Goal: Information Seeking & Learning: Learn about a topic

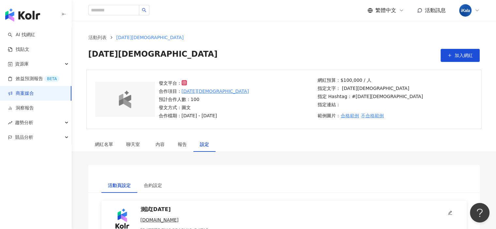
click at [30, 18] on img "button" at bounding box center [22, 14] width 35 height 13
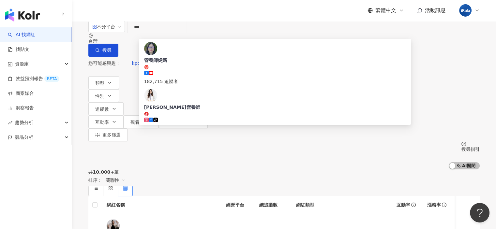
type input "***"
click at [136, 23] on div "不分平台 *** 台灣 搜尋 abfb2913-eec3-48b8-8b47-99ab6884e32c 營養師媽媽 182,715 追蹤者 [PERSON_N…" at bounding box center [284, 95] width 424 height 149
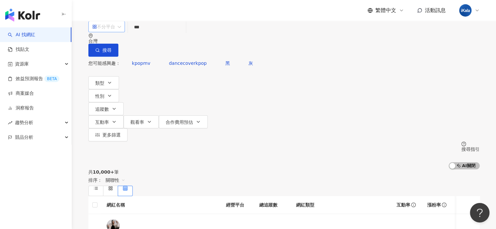
click at [115, 32] on div "不分平台" at bounding box center [103, 27] width 23 height 10
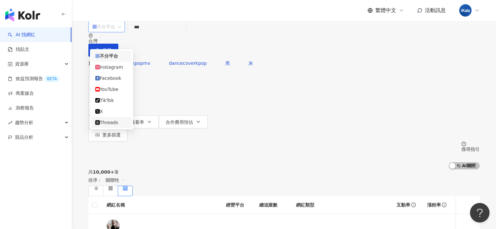
click at [317, 65] on div "您可能感興趣： kpopmv dancecoverkpop 黑 灰 類型 性別 追蹤數 互動率 觀看率 合作費用預估 更多篩選 搜尋指引 AI 開啟 AI 關閉" at bounding box center [283, 113] width 391 height 113
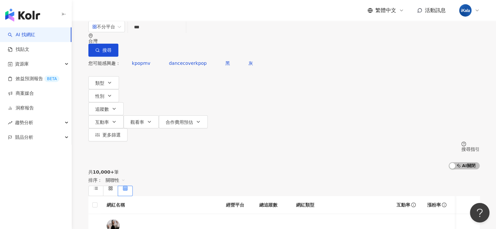
click at [317, 38] on div "台灣" at bounding box center [283, 40] width 391 height 5
click at [317, 165] on div "共 10,000+ 筆 排序： 關聯性" at bounding box center [283, 183] width 391 height 27
click at [183, 33] on input "***" at bounding box center [156, 27] width 53 height 12
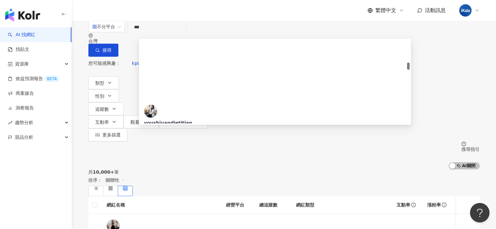
scroll to position [261, 0]
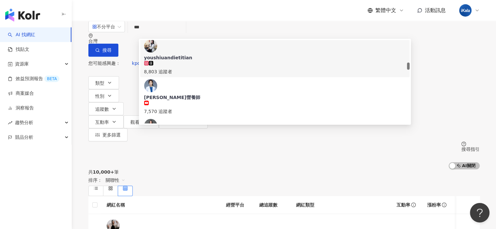
click at [183, 33] on input "***" at bounding box center [156, 27] width 53 height 12
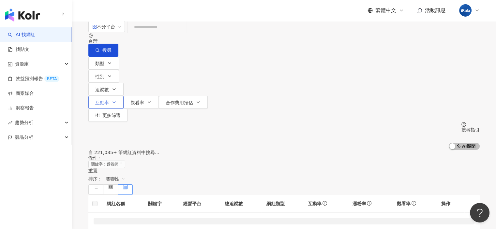
drag, startPoint x: 231, startPoint y: 40, endPoint x: 204, endPoint y: 70, distance: 40.2
click at [183, 33] on input "search" at bounding box center [156, 27] width 53 height 12
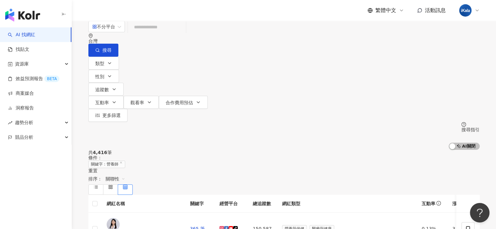
click at [291, 150] on div "共 4,416 筆 條件 ： 關鍵字：營養師 重置 排序： 關聯性" at bounding box center [283, 172] width 391 height 45
click at [109, 61] on icon "button" at bounding box center [109, 63] width 5 height 5
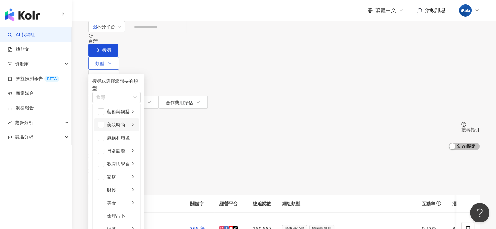
click at [135, 127] on icon "right" at bounding box center [133, 125] width 4 height 4
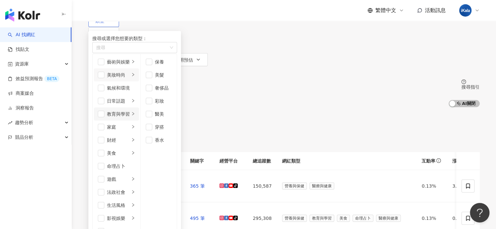
scroll to position [65, 0]
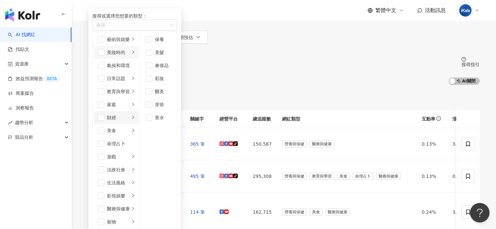
click at [139, 124] on li "財經" at bounding box center [116, 117] width 45 height 13
click at [139, 98] on li "教育與學習" at bounding box center [116, 91] width 45 height 13
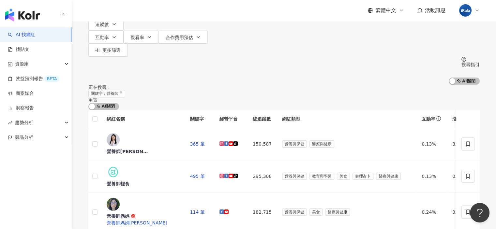
click at [268, 85] on div "正在搜尋 ： 關鍵字：營養師 重置 AI 開啟 AI 關閉" at bounding box center [283, 97] width 391 height 25
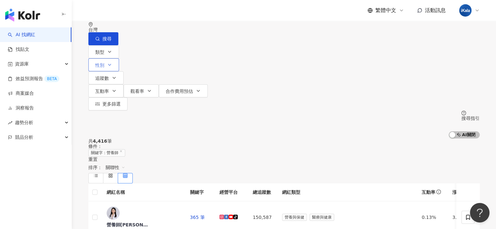
click at [119, 58] on button "性別" at bounding box center [103, 64] width 31 height 13
click at [115, 77] on icon "button" at bounding box center [114, 77] width 3 height 1
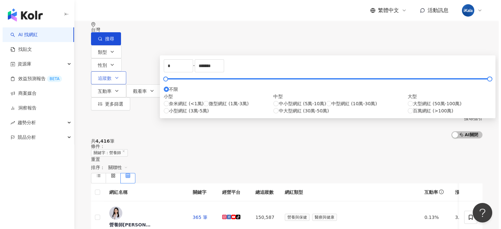
scroll to position [0, 0]
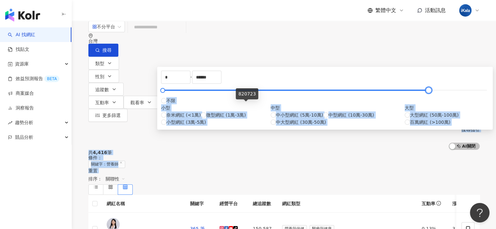
type input "*******"
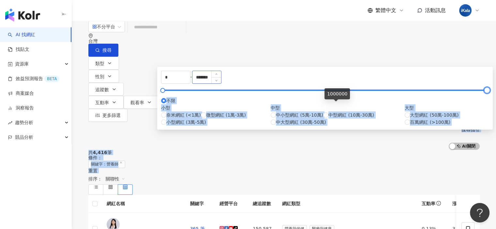
drag, startPoint x: 304, startPoint y: 108, endPoint x: 320, endPoint y: 97, distance: 19.2
click at [221, 84] on input "*******" at bounding box center [206, 77] width 29 height 12
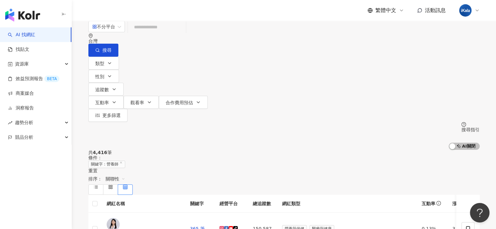
click at [317, 150] on div "共 4,416 筆 條件 ： 關鍵字：營養師 重置 排序： 關聯性" at bounding box center [283, 172] width 391 height 45
click at [121, 113] on span "更多篩選" at bounding box center [111, 115] width 18 height 5
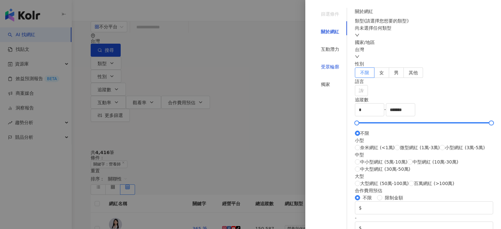
click at [317, 63] on div "受眾輪廓" at bounding box center [330, 66] width 18 height 7
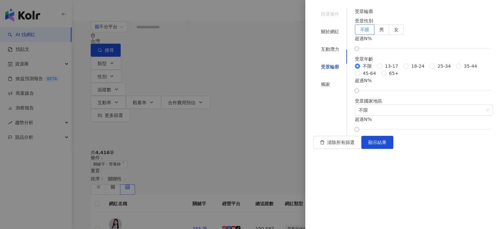
scroll to position [87, 0]
click at [317, 78] on div "獨家" at bounding box center [330, 84] width 34 height 12
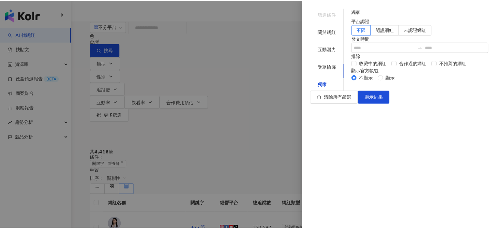
scroll to position [10, 0]
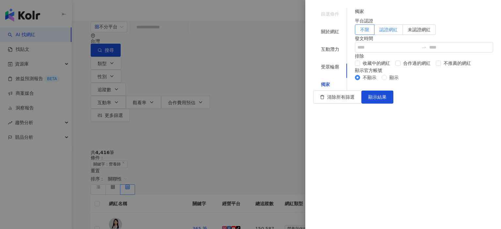
click at [317, 32] on span "認證網紅" at bounding box center [388, 29] width 18 height 5
click at [317, 100] on span "顯示結果" at bounding box center [377, 97] width 18 height 5
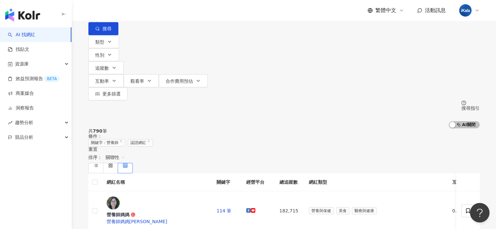
scroll to position [33, 0]
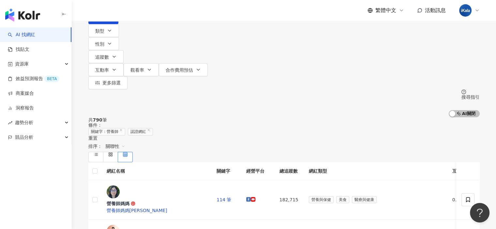
click at [253, 117] on div "共 790 筆 條件 ： 關鍵字：營養師 認證網紅 重置 排序： 關聯性" at bounding box center [283, 139] width 391 height 45
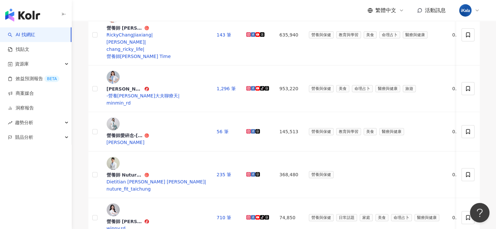
scroll to position [294, 0]
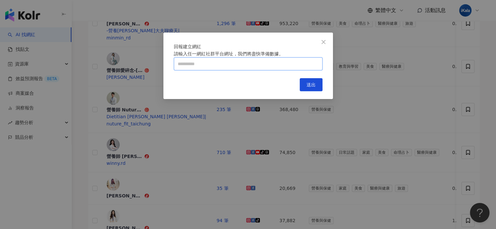
click at [281, 70] on input "text" at bounding box center [248, 63] width 149 height 13
click at [317, 42] on icon "close" at bounding box center [324, 42] width 4 height 4
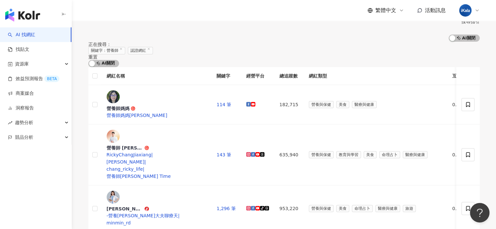
scroll to position [65, 0]
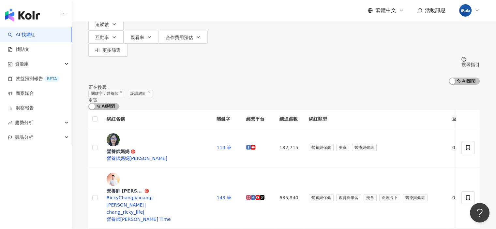
click at [64, 64] on div "資源庫" at bounding box center [35, 64] width 71 height 15
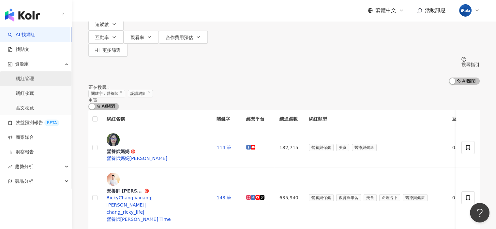
click at [34, 78] on link "網紅管理" at bounding box center [25, 79] width 18 height 7
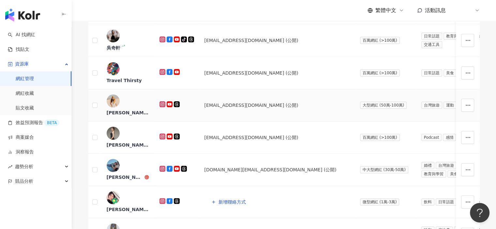
scroll to position [130, 0]
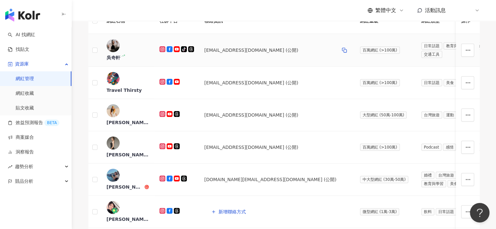
click at [251, 54] on div "73workspace@gmail.com (公開)" at bounding box center [252, 50] width 94 height 7
click at [120, 61] on div "吳奇軒" at bounding box center [114, 57] width 14 height 7
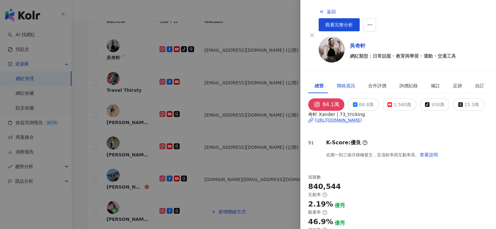
click at [317, 82] on div "聯絡資訊" at bounding box center [346, 85] width 18 height 7
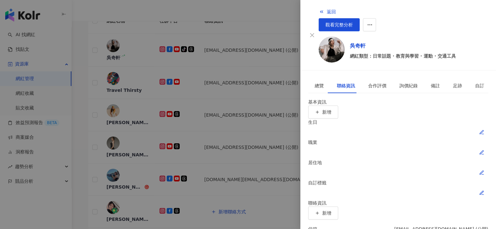
click at [317, 99] on div "基本資訊 新增" at bounding box center [398, 109] width 180 height 20
drag, startPoint x: 254, startPoint y: 30, endPoint x: 242, endPoint y: 0, distance: 32.2
click at [254, 30] on div at bounding box center [248, 114] width 496 height 229
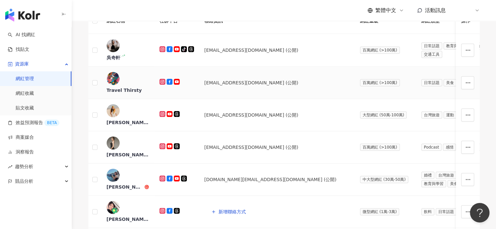
click at [142, 94] on div "Travel Thirsty" at bounding box center [124, 90] width 35 height 7
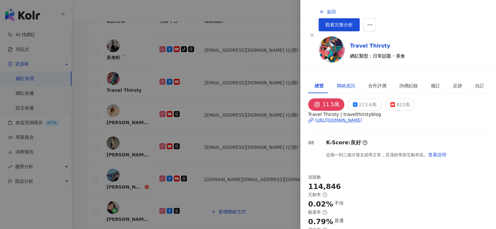
click at [317, 82] on div "聯絡資訊" at bounding box center [346, 85] width 18 height 7
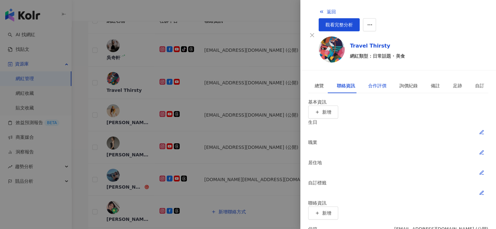
click at [317, 82] on div "合作評價" at bounding box center [377, 85] width 18 height 7
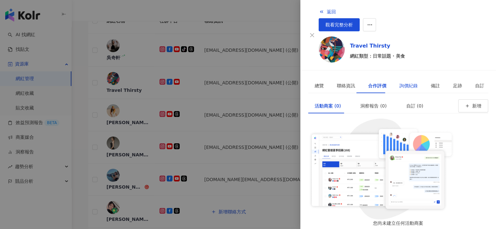
click at [317, 82] on div "詢價紀錄" at bounding box center [409, 85] width 18 height 7
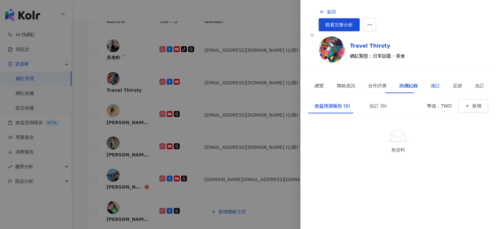
click at [317, 82] on div "備註" at bounding box center [435, 85] width 9 height 7
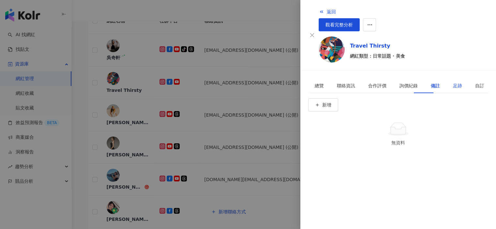
click at [317, 82] on div "足跡" at bounding box center [457, 85] width 9 height 7
click at [317, 82] on div "自訂" at bounding box center [479, 85] width 9 height 7
click at [317, 82] on div "總覽" at bounding box center [319, 85] width 9 height 7
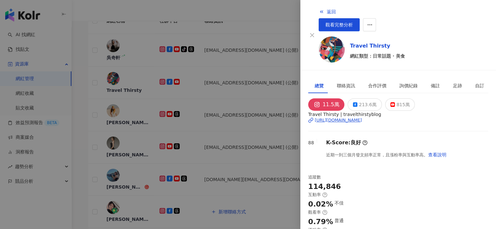
click at [263, 37] on div at bounding box center [248, 114] width 496 height 229
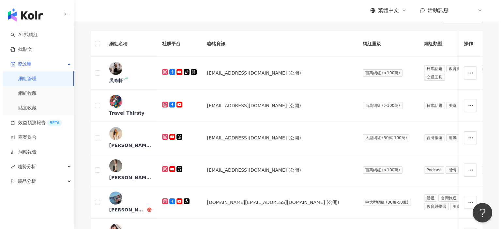
scroll to position [98, 0]
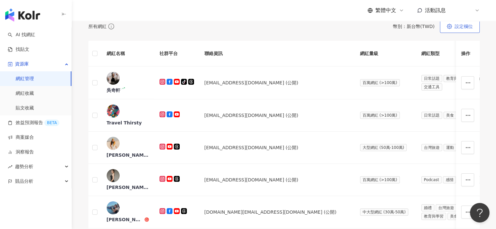
click at [317, 29] on span "設定欄位" at bounding box center [464, 26] width 18 height 5
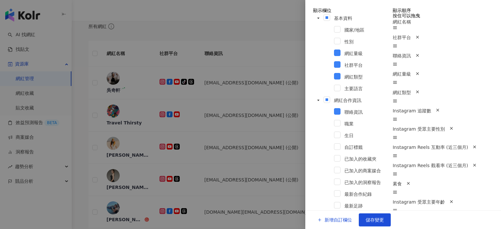
scroll to position [130, 0]
click at [317, 58] on icon "button" at bounding box center [417, 55] width 5 height 5
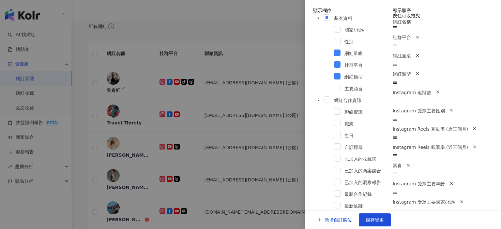
scroll to position [408, 0]
click at [317, 165] on span "新增自訂欄位" at bounding box center [338, 220] width 27 height 5
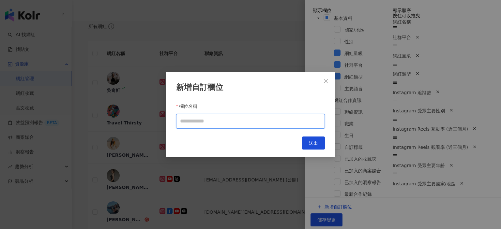
click at [256, 126] on input "欄位名稱" at bounding box center [250, 121] width 149 height 15
type input "*"
type input "***"
click at [317, 143] on button "送出" at bounding box center [313, 143] width 23 height 13
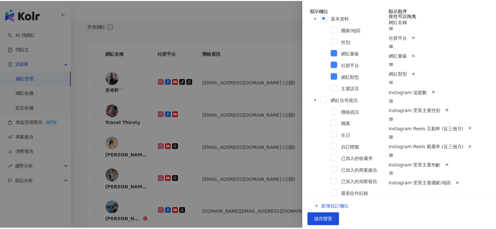
scroll to position [445, 0]
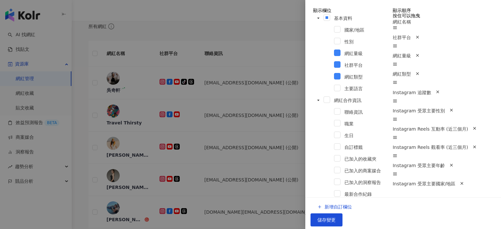
click at [317, 165] on span "儲存變更" at bounding box center [326, 220] width 18 height 5
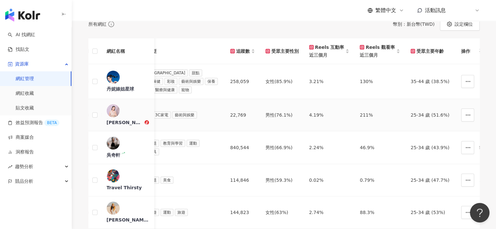
scroll to position [0, 217]
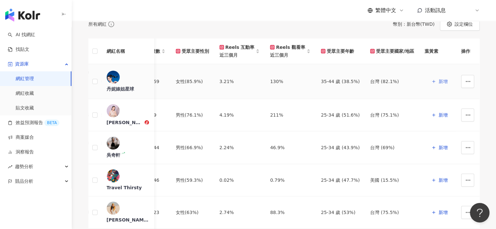
click at [317, 84] on span "新增" at bounding box center [443, 81] width 9 height 5
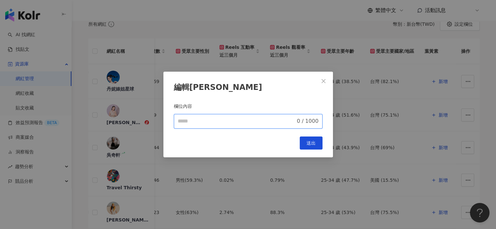
click at [271, 122] on input "欄位名稱" at bounding box center [237, 121] width 118 height 8
click at [317, 81] on icon "close" at bounding box center [324, 81] width 4 height 4
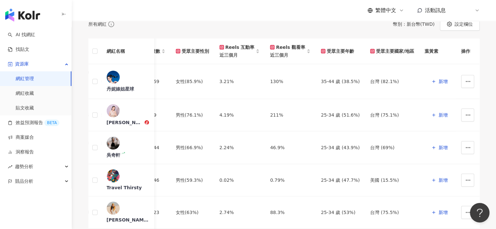
click at [317, 84] on icon "button" at bounding box center [468, 82] width 6 height 6
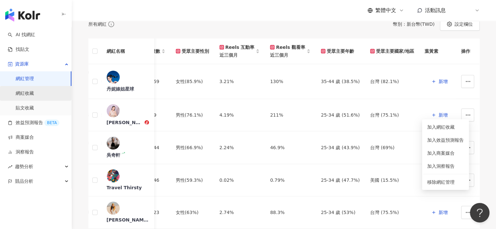
click at [34, 96] on link "網紅收藏" at bounding box center [25, 93] width 18 height 7
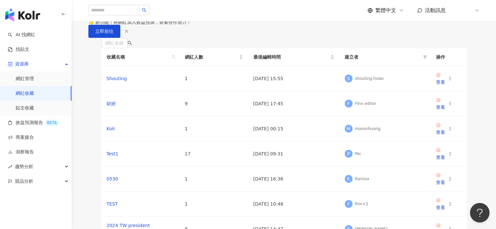
scroll to position [65, 0]
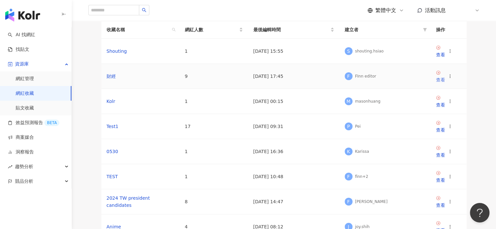
click at [317, 84] on div "查看" at bounding box center [440, 79] width 9 height 7
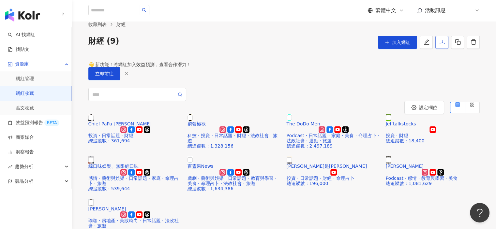
click at [317, 45] on icon "download" at bounding box center [442, 42] width 6 height 6
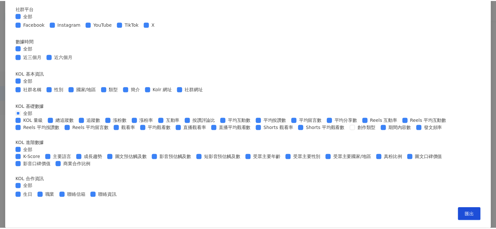
scroll to position [276, 0]
click at [317, 106] on div "匯出收藏 請選擇您欲匯出的項目 社群平台 全部 Facebook Instagram YouTube TikTok X 數據時間 全部 近三個月 近六個月 K…" at bounding box center [250, 114] width 501 height 229
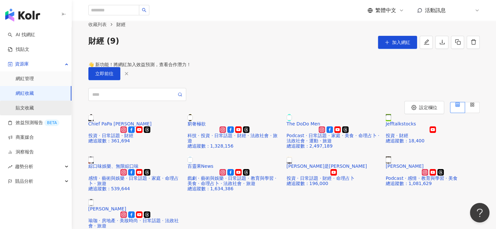
click at [28, 109] on link "貼文收藏" at bounding box center [25, 108] width 18 height 7
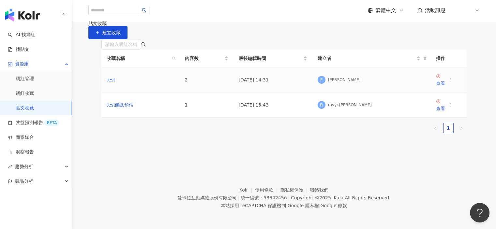
click at [317, 87] on div "查看" at bounding box center [440, 83] width 9 height 7
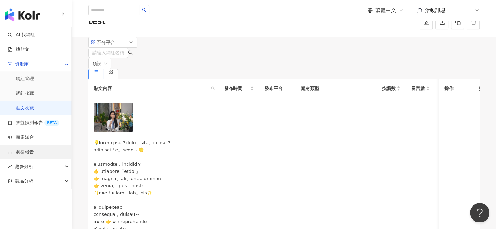
scroll to position [65, 0]
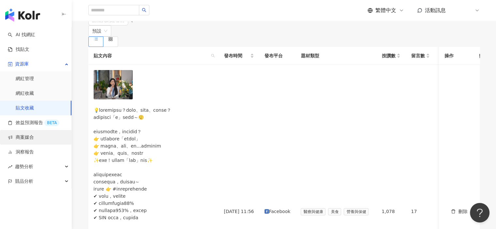
click at [34, 141] on link "商案媒合" at bounding box center [21, 137] width 26 height 7
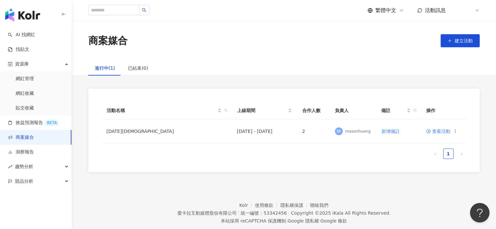
click at [266, 55] on div "商案媒合 建立活動" at bounding box center [284, 41] width 424 height 40
click at [317, 132] on span "查看活動" at bounding box center [438, 131] width 24 height 5
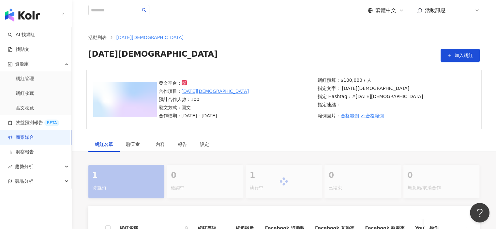
scroll to position [33, 0]
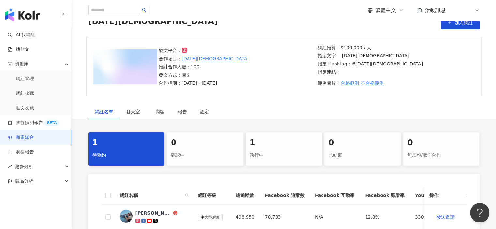
drag, startPoint x: 191, startPoint y: 83, endPoint x: 160, endPoint y: 82, distance: 31.0
click at [160, 82] on div "發文平台： 合作項目： 2025 聖誕節 預計合作人數：100 發文方式：圖文 合作檔期：2025/6/1 - 2025/12/31" at bounding box center [236, 67] width 159 height 40
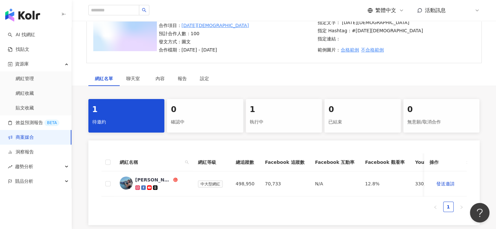
scroll to position [0, 0]
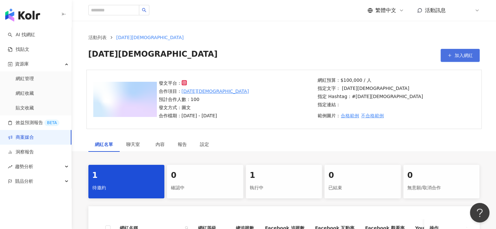
click at [317, 55] on span "加入網紅" at bounding box center [464, 55] width 18 height 5
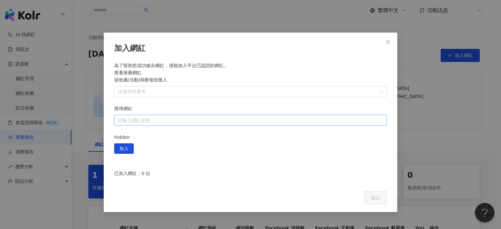
click at [260, 115] on input "搜尋網紅" at bounding box center [250, 120] width 265 height 10
click at [317, 42] on icon "close" at bounding box center [388, 42] width 4 height 4
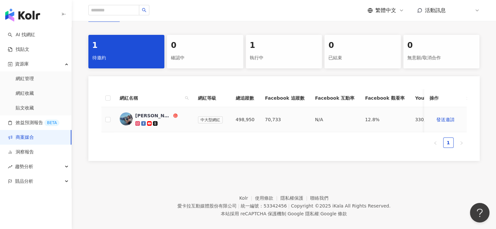
scroll to position [143, 0]
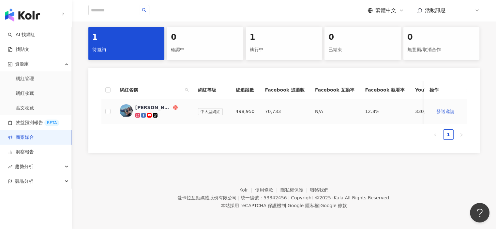
click at [317, 109] on button "發送邀請" at bounding box center [446, 111] width 32 height 13
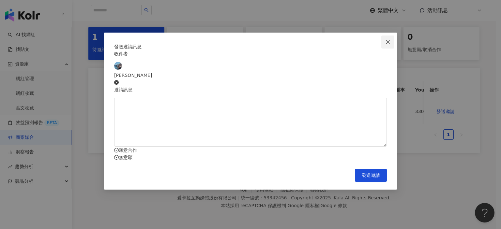
click at [317, 41] on icon "close" at bounding box center [387, 41] width 5 height 5
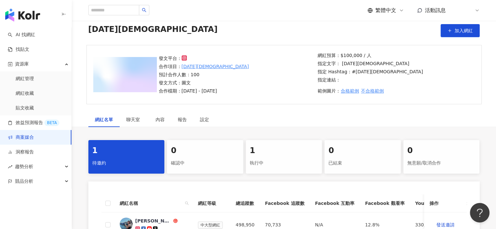
scroll to position [65, 0]
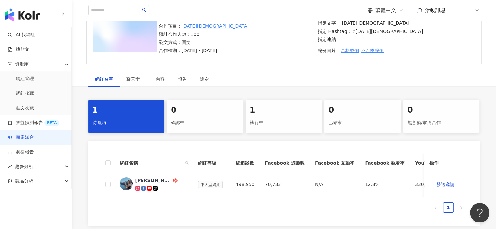
click at [206, 126] on div "確認中" at bounding box center [205, 122] width 69 height 11
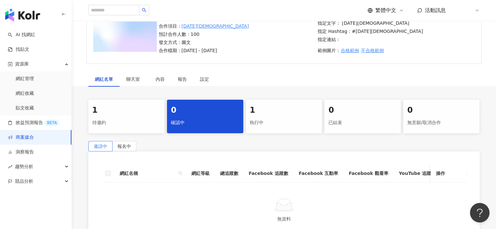
click at [272, 120] on div "執行中" at bounding box center [284, 122] width 69 height 11
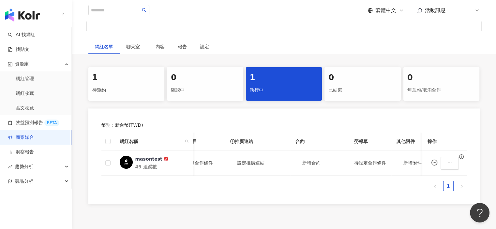
scroll to position [0, 58]
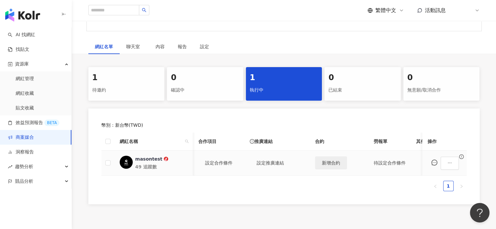
click at [317, 163] on span "新增合約" at bounding box center [331, 162] width 18 height 5
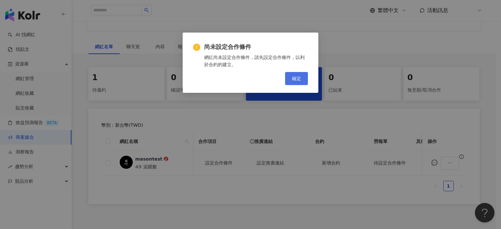
click at [304, 80] on button "確定" at bounding box center [296, 78] width 23 height 13
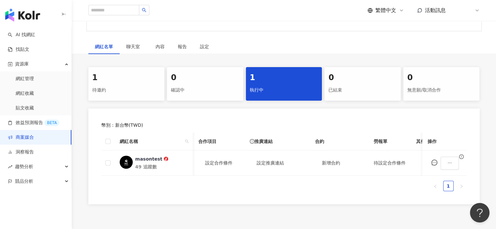
click at [317, 107] on div "1 待邀約 0 確認中 1 執行中 0 已結束 0 無意願/取消合作 幣別 ： 新台幣 ( TWD ) 網紅名稱 合作總酬勞 (含稅) 合作項目 推廣連結 合…" at bounding box center [284, 135] width 418 height 137
click at [317, 11] on icon at bounding box center [477, 10] width 5 height 5
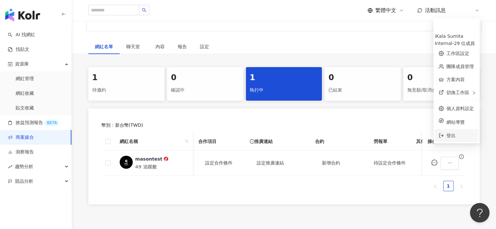
click at [317, 133] on span "登出" at bounding box center [461, 135] width 28 height 7
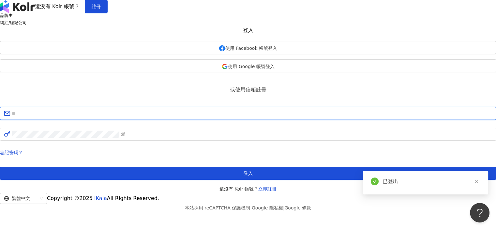
type input "**********"
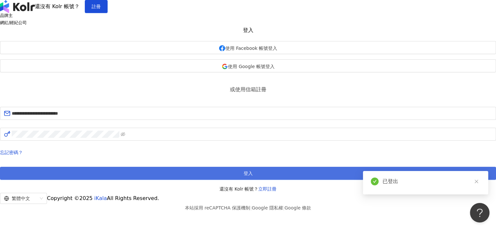
click at [262, 165] on button "登入" at bounding box center [248, 173] width 496 height 13
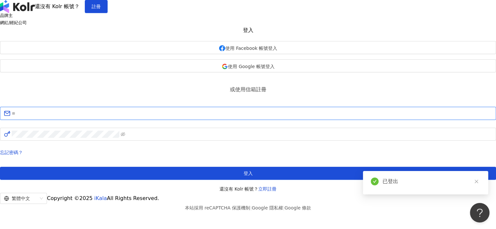
type input "**********"
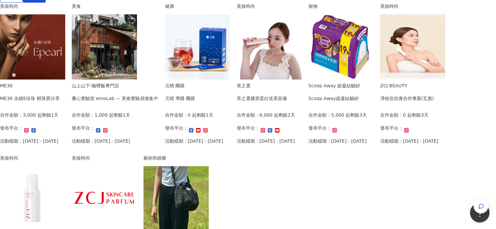
scroll to position [65, 0]
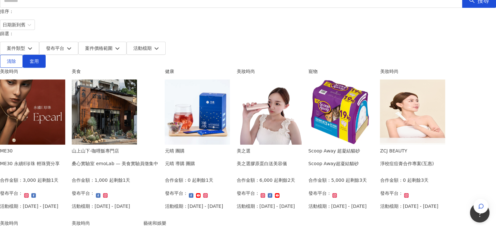
click at [230, 84] on img at bounding box center [197, 112] width 65 height 65
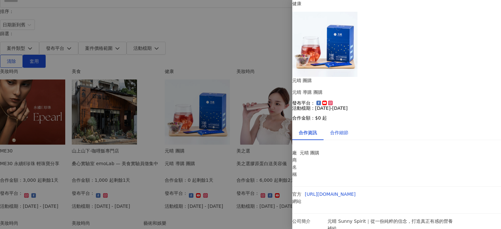
click at [317, 129] on div "合作細節" at bounding box center [339, 132] width 18 height 7
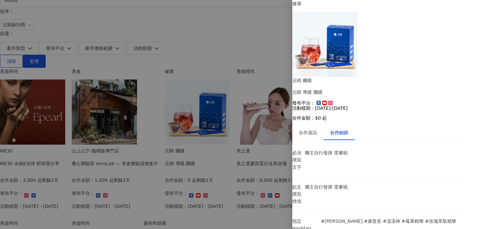
drag, startPoint x: 277, startPoint y: 161, endPoint x: 278, endPoint y: 158, distance: 3.8
click at [277, 160] on div at bounding box center [250, 114] width 501 height 229
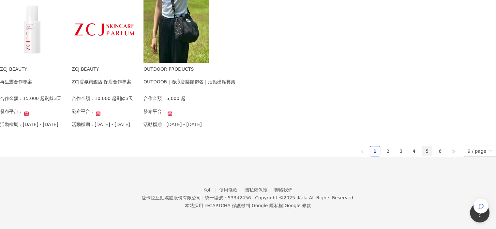
scroll to position [457, 0]
click at [317, 146] on link "2" at bounding box center [388, 151] width 10 height 10
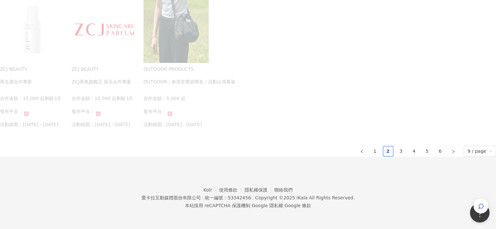
scroll to position [458, 0]
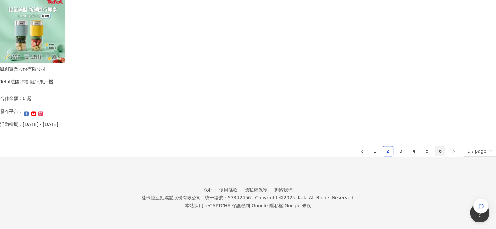
click at [317, 146] on link "6" at bounding box center [440, 151] width 10 height 10
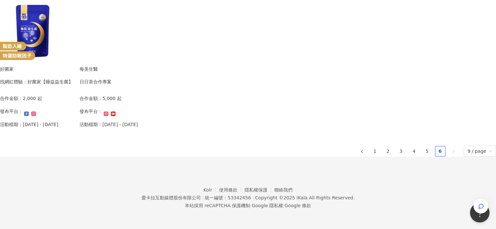
scroll to position [468, 0]
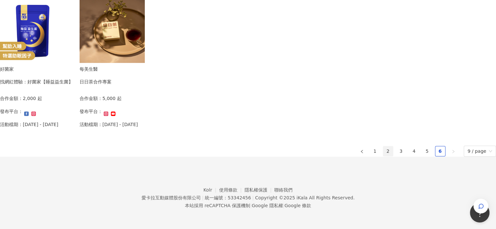
click at [317, 146] on link "2" at bounding box center [388, 151] width 10 height 10
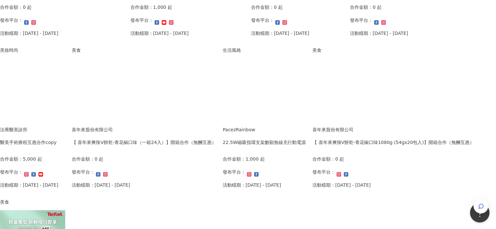
scroll to position [424, 0]
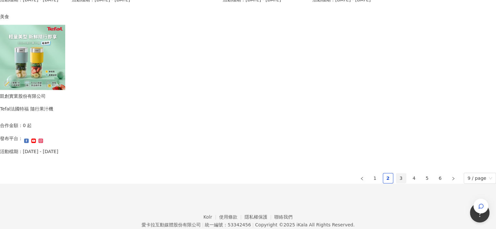
click at [317, 165] on link "3" at bounding box center [401, 179] width 10 height 10
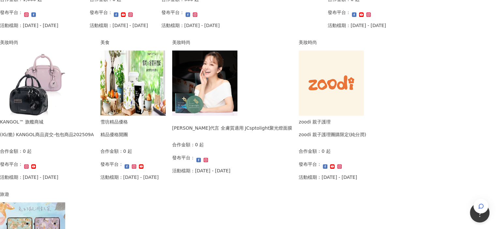
scroll to position [228, 0]
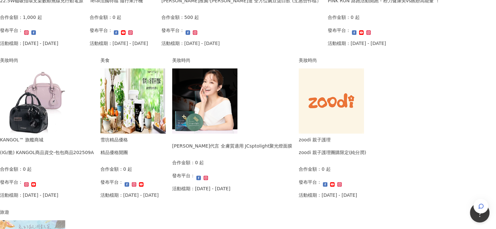
click at [166, 98] on img at bounding box center [132, 101] width 65 height 65
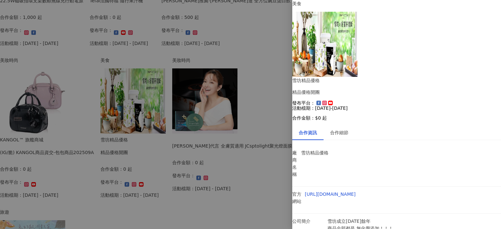
click at [281, 157] on div at bounding box center [250, 114] width 501 height 229
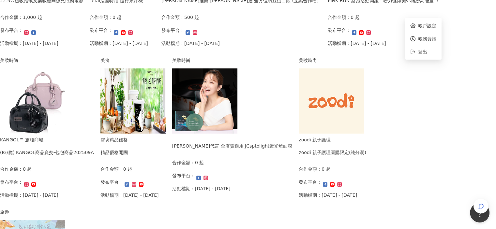
click at [317, 41] on div "我要接案 我的案件 我的網紅檔案 我要接案 搜尋 排序： 日期新到舊 篩選： 案件類型 發布平台 案件價格範圍 活動檔期 清除 套用 生活風格 PacezRa…" at bounding box center [248, 112] width 496 height 680
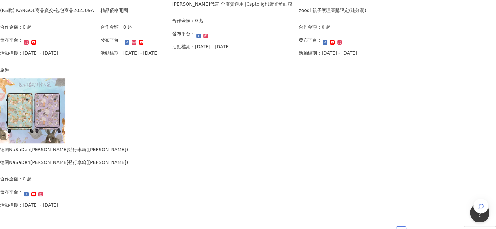
scroll to position [391, 0]
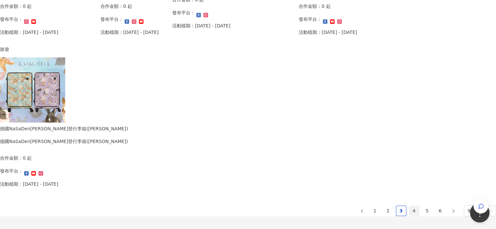
click at [317, 165] on link "4" at bounding box center [414, 211] width 10 height 10
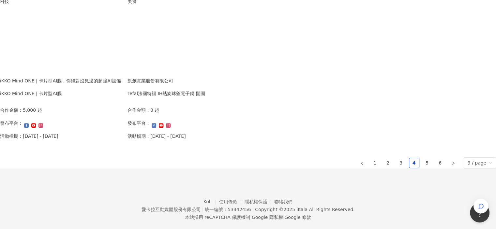
scroll to position [457, 0]
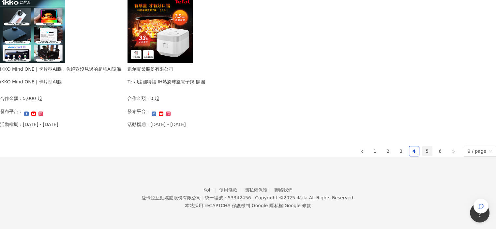
click at [317, 146] on link "5" at bounding box center [427, 151] width 10 height 10
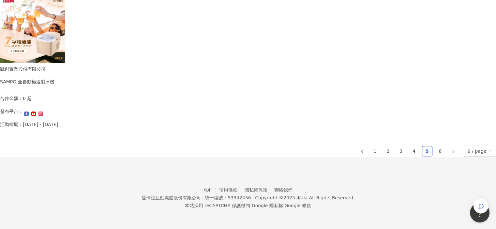
scroll to position [472, 0]
click at [317, 146] on link "4" at bounding box center [414, 151] width 10 height 10
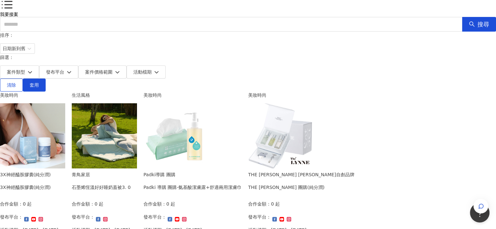
scroll to position [0, 0]
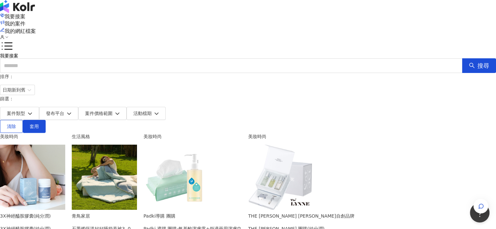
click at [9, 35] on icon at bounding box center [7, 37] width 5 height 5
click at [317, 16] on div "我要接案 我的案件 我的網紅檔案" at bounding box center [248, 26] width 496 height 27
click at [317, 49] on span "登出" at bounding box center [422, 51] width 9 height 5
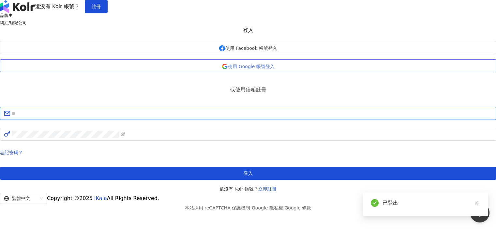
type input "**********"
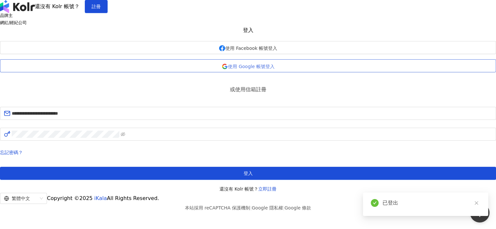
click at [274, 69] on span "使用 Google 帳號登入" at bounding box center [251, 66] width 46 height 5
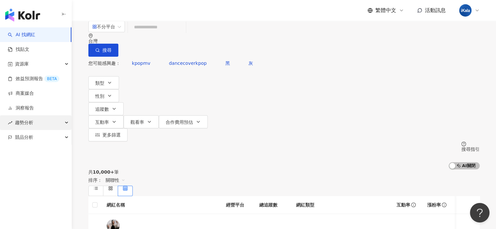
drag, startPoint x: 37, startPoint y: 122, endPoint x: 50, endPoint y: 119, distance: 13.4
click at [37, 122] on div "趨勢分析" at bounding box center [35, 122] width 71 height 15
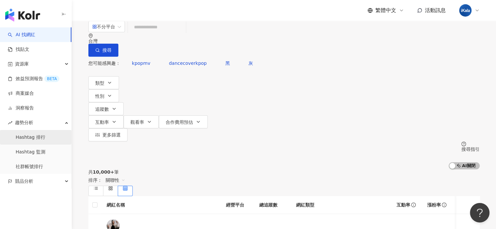
click at [44, 136] on link "Hashtag 排行" at bounding box center [31, 137] width 30 height 7
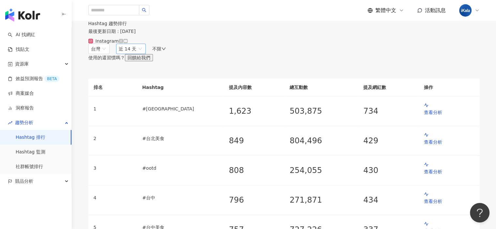
click at [144, 54] on span "近 14 天" at bounding box center [131, 49] width 25 height 10
click at [301, 61] on div "台灣 近 14 天 1m 3m 6m 近 14 天 近一個月 近三個月 近六個月 不限 使用的還習慣嗎？ 回饋給我們" at bounding box center [283, 53] width 391 height 18
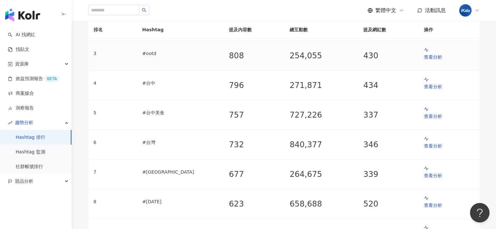
scroll to position [130, 0]
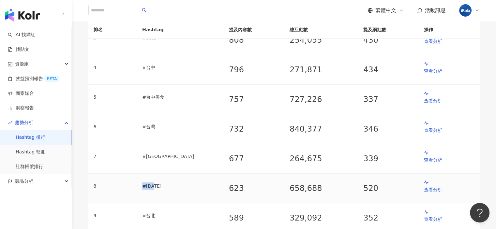
drag, startPoint x: 192, startPoint y: 180, endPoint x: 148, endPoint y: 182, distance: 44.4
click at [148, 165] on td "# 中秋節" at bounding box center [180, 189] width 87 height 30
click at [37, 151] on link "Hashtag 監測" at bounding box center [31, 152] width 30 height 7
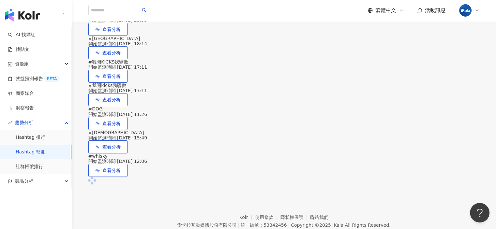
scroll to position [98, 0]
click at [121, 8] on span "查看分析" at bounding box center [111, 5] width 18 height 5
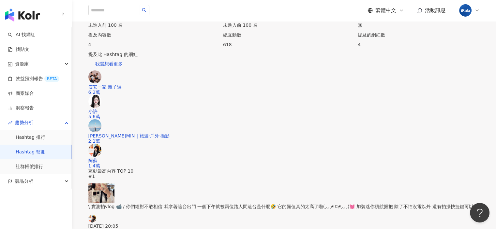
scroll to position [51, 0]
click at [34, 149] on link "Hashtag 監測" at bounding box center [31, 152] width 30 height 7
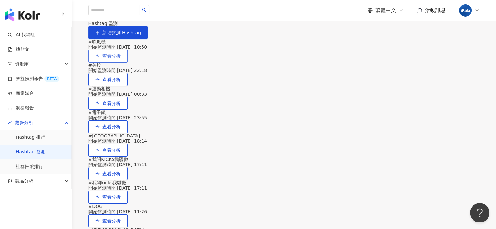
click at [121, 59] on span "查看分析" at bounding box center [111, 55] width 18 height 5
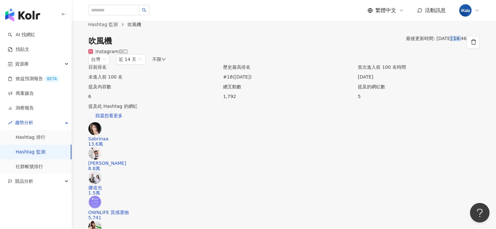
drag, startPoint x: 438, startPoint y: 55, endPoint x: 448, endPoint y: 54, distance: 9.8
click at [317, 41] on span "最後更新時間: 2025/10/14 14:46" at bounding box center [436, 38] width 60 height 5
click at [260, 49] on div "Hashtag 監測 吹風機 吹風機 最後更新時間: 2025/10/14 14:46" at bounding box center [284, 35] width 424 height 28
click at [290, 49] on div "吹風機 最後更新時間: 2025/10/14 14:46" at bounding box center [283, 42] width 391 height 13
click at [43, 165] on link "社群帳號排行" at bounding box center [29, 167] width 27 height 7
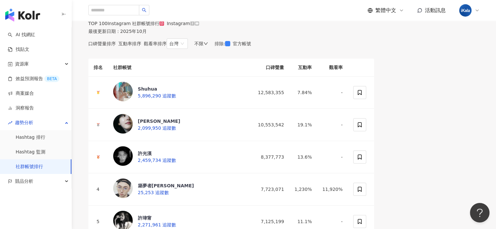
click at [141, 46] on span "互動率排序" at bounding box center [129, 43] width 23 height 5
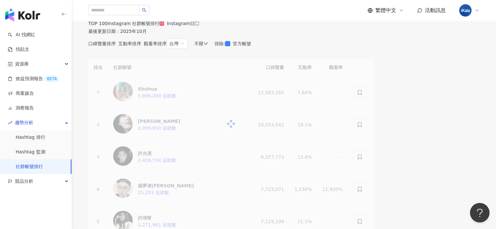
click at [167, 46] on span "觀看率排序" at bounding box center [155, 43] width 23 height 5
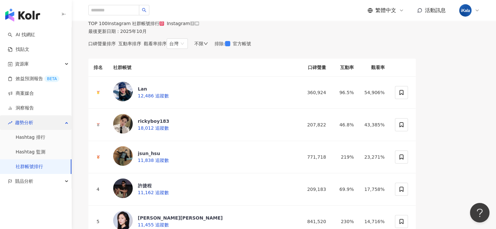
click at [63, 124] on div "趨勢分析" at bounding box center [35, 122] width 71 height 15
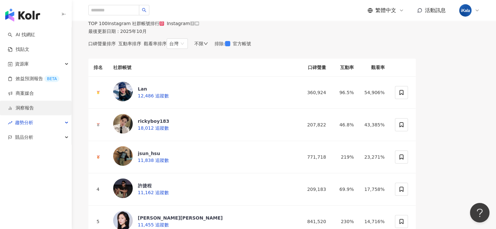
click at [34, 108] on link "洞察報告" at bounding box center [21, 108] width 26 height 7
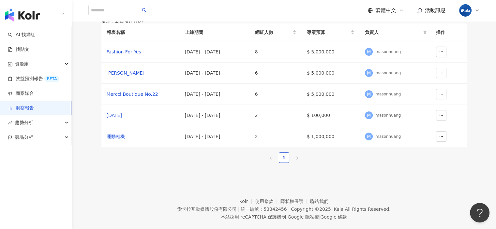
scroll to position [65, 0]
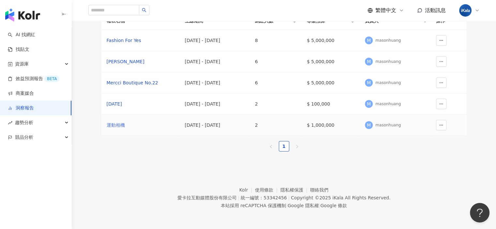
click at [114, 129] on div "運動相機" at bounding box center [141, 125] width 68 height 7
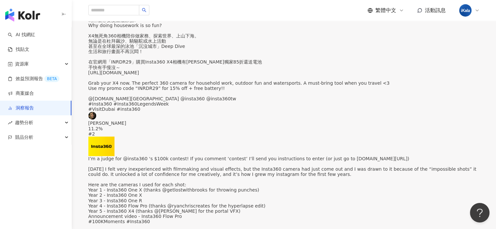
scroll to position [457, 0]
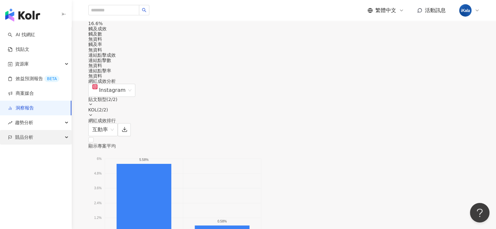
click at [65, 136] on div "競品分析" at bounding box center [35, 137] width 71 height 15
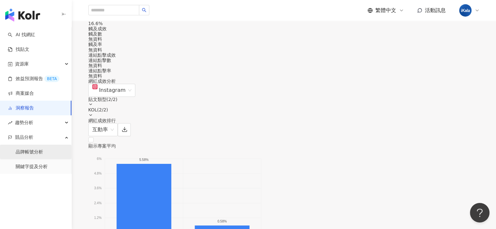
click at [43, 151] on link "品牌帳號分析" at bounding box center [29, 152] width 27 height 7
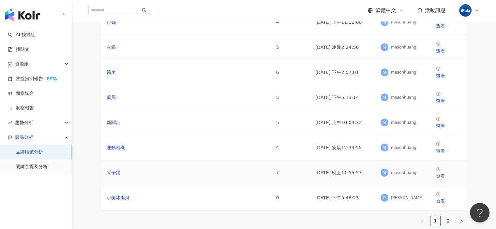
scroll to position [33, 0]
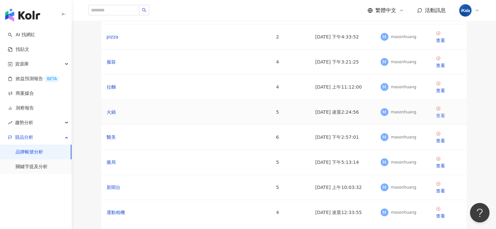
click at [317, 119] on div "查看" at bounding box center [448, 115] width 25 height 7
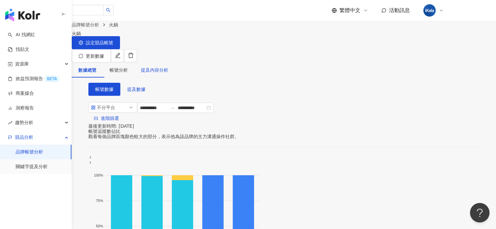
click at [168, 67] on div "提及內容分析" at bounding box center [154, 70] width 27 height 7
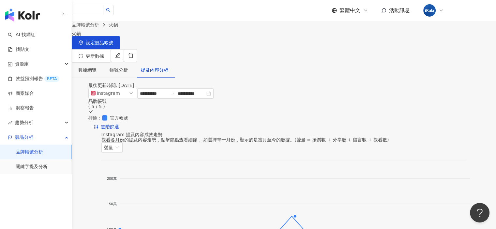
click at [93, 110] on icon "down" at bounding box center [90, 112] width 5 height 5
click at [317, 116] on div "**********" at bounding box center [283, 110] width 391 height 44
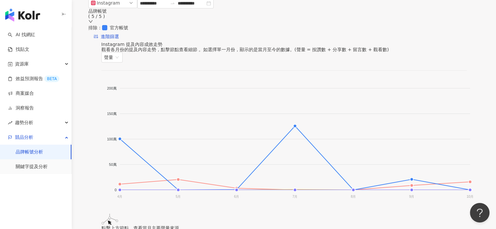
scroll to position [98, 0]
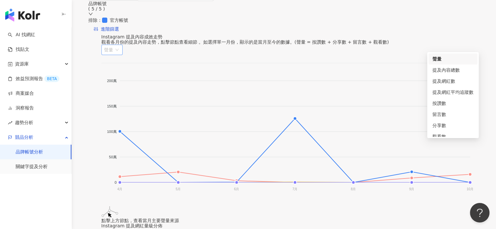
click at [120, 45] on span "聲量" at bounding box center [112, 50] width 16 height 10
click at [317, 114] on div "留言數" at bounding box center [453, 114] width 41 height 7
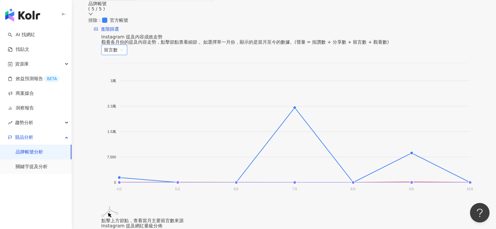
click at [317, 39] on div "Instagram 提及內容成效走勢 觀看各月份的提及內容走勢，點擊節點查看細節 。如選擇單一月份，顯示的是當月至今的數據。(聲量 = 按讚數 + 分享數 +…" at bounding box center [283, 44] width 365 height 21
click at [125, 46] on span "留言數" at bounding box center [114, 50] width 21 height 10
click at [317, 104] on div "按讚數" at bounding box center [453, 103] width 41 height 7
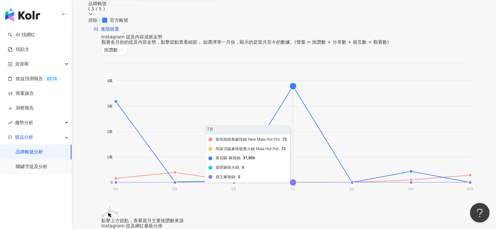
click at [287, 85] on foreignobject "新馬辣經典麻辣鍋 New Mala Hot Pot 馬辣頂級麻辣鴛鴦火鍋 Mala Hot Pot 青花驕 麻辣鍋 築間麻辣火鍋 鼎王麻辣鍋" at bounding box center [289, 136] width 376 height 130
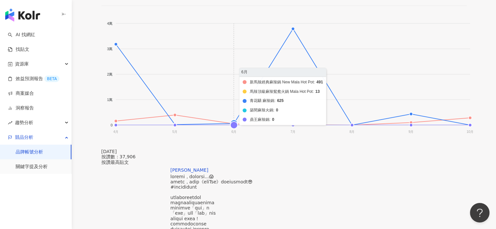
scroll to position [163, 0]
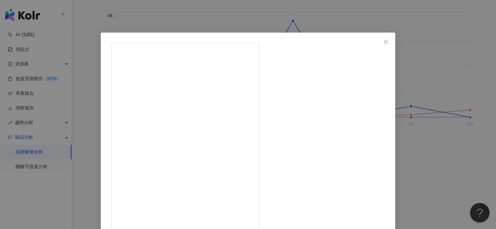
drag, startPoint x: 272, startPoint y: 114, endPoint x: 286, endPoint y: 113, distance: 14.1
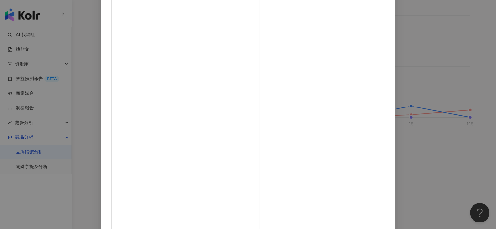
click at [317, 83] on div "Weiren Liu 2025/7/17 1.4萬 1,373 30.7萬 查看原始貼文" at bounding box center [248, 114] width 496 height 229
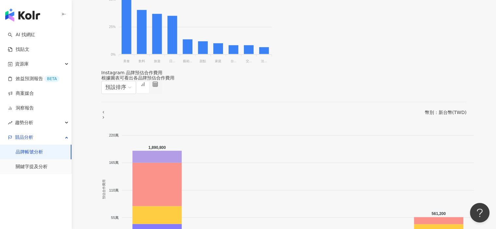
scroll to position [979, 0]
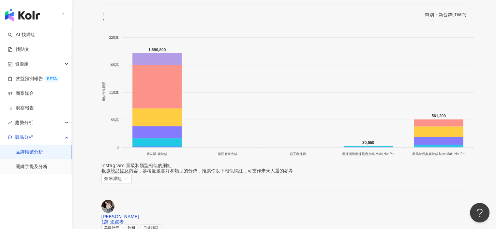
scroll to position [1044, 0]
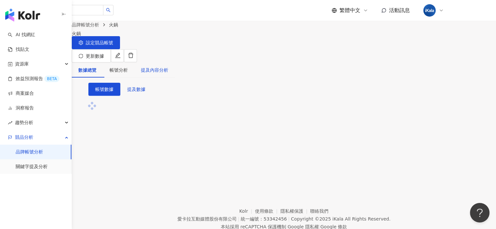
click at [168, 67] on div "提及內容分析" at bounding box center [154, 70] width 27 height 7
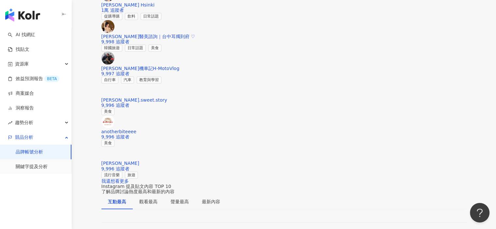
scroll to position [1011, 0]
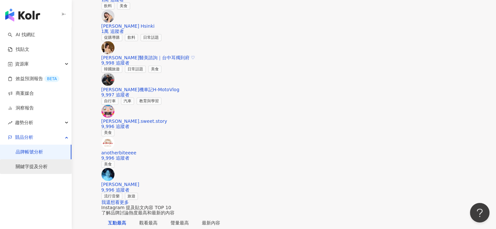
click at [39, 165] on link "關鍵字提及分析" at bounding box center [32, 167] width 32 height 7
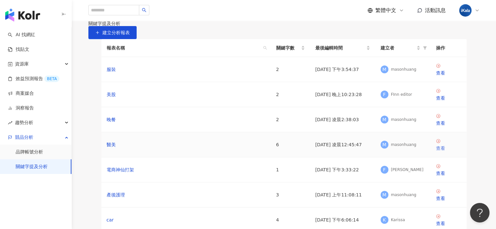
click at [317, 152] on div "查看" at bounding box center [448, 148] width 25 height 7
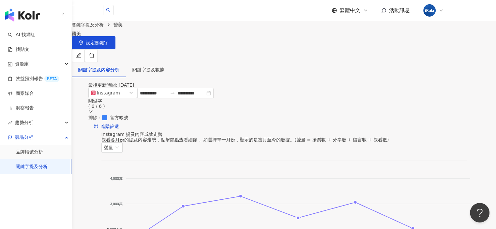
click at [93, 109] on icon "down" at bounding box center [90, 111] width 5 height 5
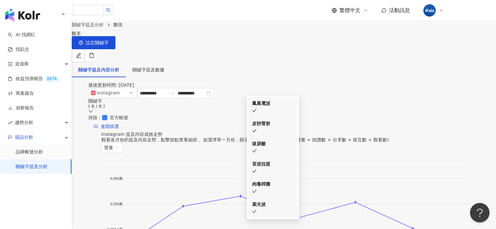
click at [317, 132] on div "Instagram 提及內容成效走勢 觀看各月份的提及內容走勢，點擊節點查看細節 。如選擇單一月份，顯示的是當月至今的數據。(聲量 = 按讚數 + 分享數 +…" at bounding box center [283, 142] width 365 height 21
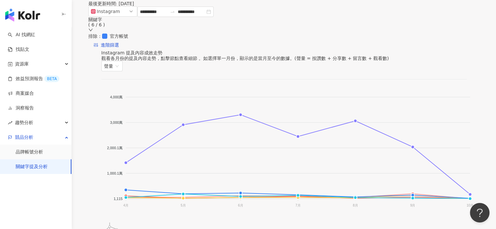
scroll to position [98, 0]
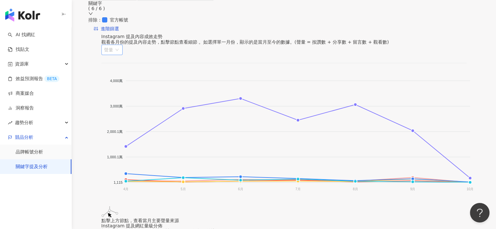
click at [120, 45] on span "聲量" at bounding box center [112, 50] width 16 height 10
click at [317, 115] on div "留言數" at bounding box center [453, 113] width 41 height 7
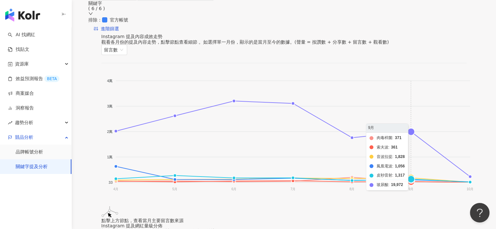
click at [317, 131] on foreignobject "肉毒桿菌 索夫波 音波拉提 鳳凰電波 皮秒雷射 玻尿酸" at bounding box center [289, 136] width 376 height 130
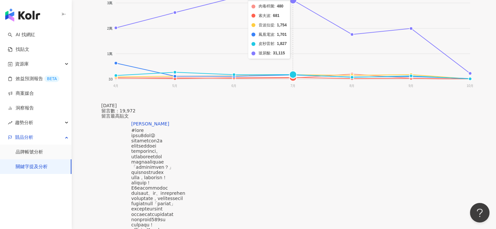
scroll to position [228, 0]
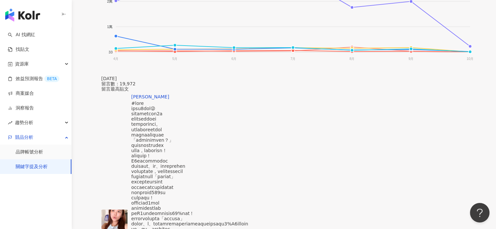
click at [128, 165] on img at bounding box center [114, 220] width 26 height 20
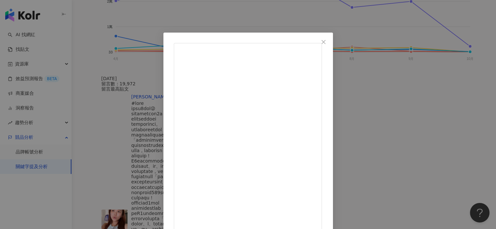
scroll to position [169, 0]
click at [317, 80] on div "陳彥婷 tiffany 2025/9/6 7,008 868 39.8萬 查看原始貼文" at bounding box center [248, 114] width 496 height 229
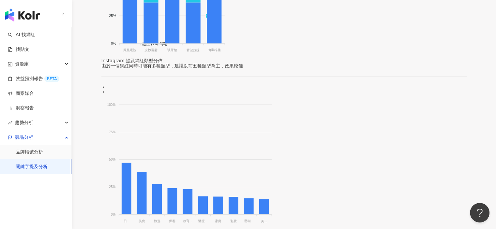
scroll to position [587, 0]
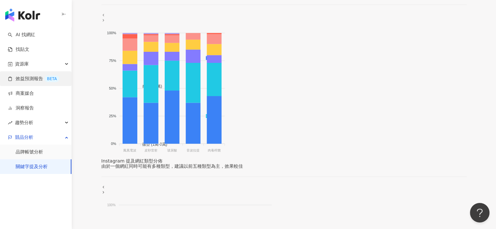
click at [42, 81] on link "效益預測報告 BETA" at bounding box center [34, 79] width 52 height 7
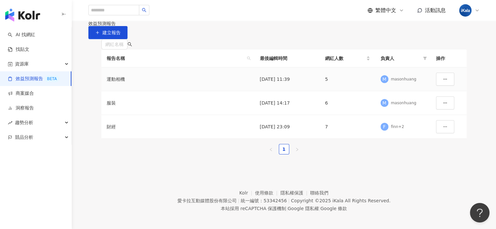
click at [317, 82] on div "masonhuang" at bounding box center [403, 80] width 25 height 6
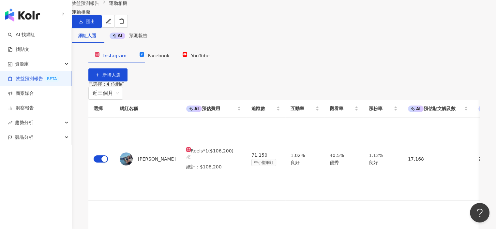
scroll to position [33, 0]
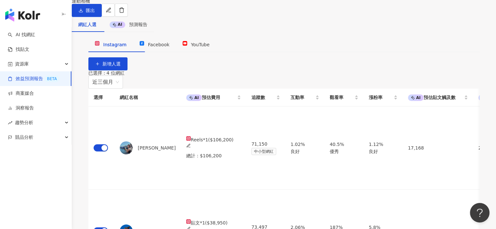
drag, startPoint x: 453, startPoint y: 100, endPoint x: 432, endPoint y: 101, distance: 21.2
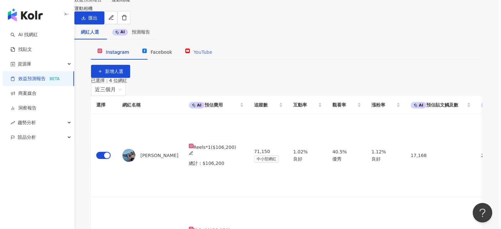
scroll to position [0, 0]
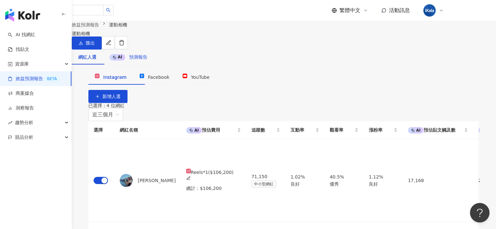
click at [147, 60] on span "預測報告" at bounding box center [138, 56] width 18 height 5
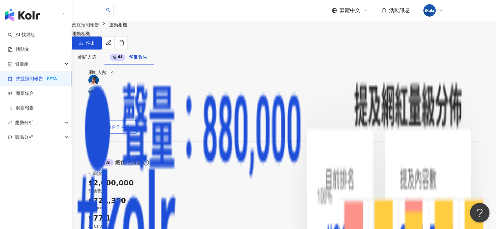
click at [130, 125] on span "編輯合作內容" at bounding box center [115, 127] width 27 height 5
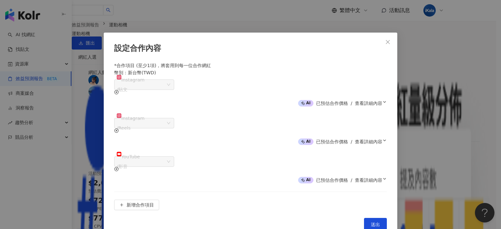
click at [317, 100] on icon at bounding box center [384, 102] width 5 height 5
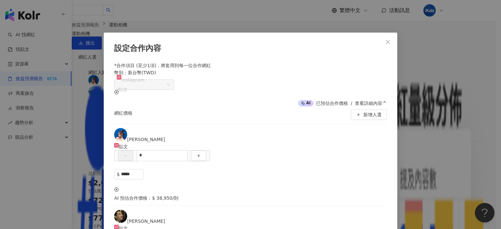
scroll to position [74, 0]
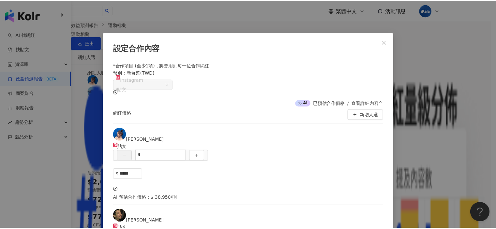
scroll to position [208, 0]
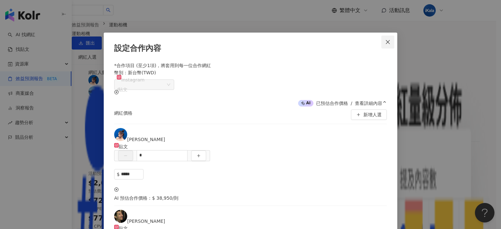
click at [317, 41] on icon "close" at bounding box center [388, 42] width 4 height 4
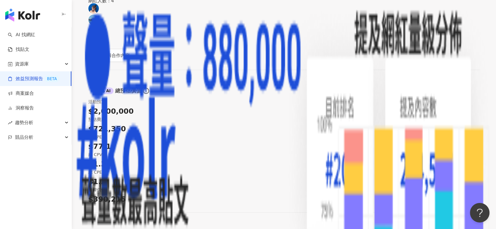
scroll to position [0, 0]
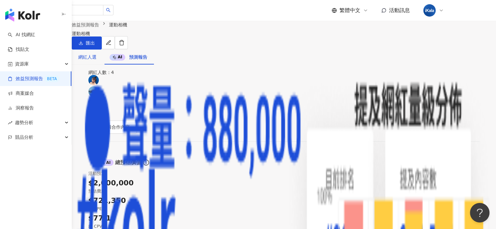
click at [97, 61] on div "網紅人選" at bounding box center [87, 56] width 18 height 7
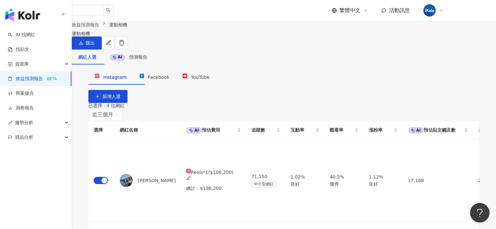
drag, startPoint x: 448, startPoint y: 122, endPoint x: 411, endPoint y: 118, distance: 37.1
drag, startPoint x: 463, startPoint y: 132, endPoint x: 428, endPoint y: 131, distance: 34.3
drag, startPoint x: 446, startPoint y: 125, endPoint x: 413, endPoint y: 122, distance: 33.1
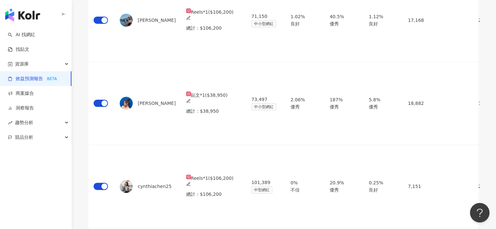
scroll to position [163, 0]
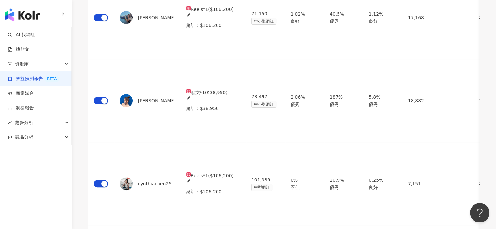
drag, startPoint x: 470, startPoint y: 127, endPoint x: 450, endPoint y: 128, distance: 19.6
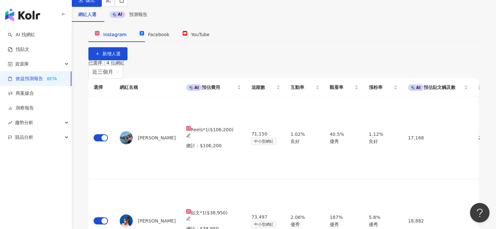
scroll to position [33, 0]
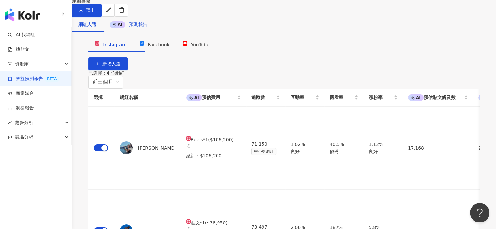
click at [147, 27] on span "預測報告" at bounding box center [138, 24] width 18 height 5
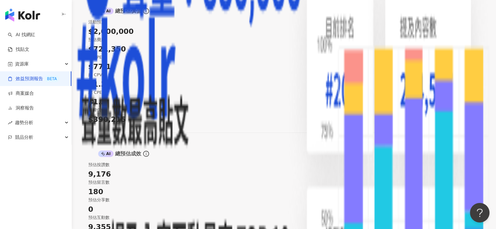
scroll to position [163, 0]
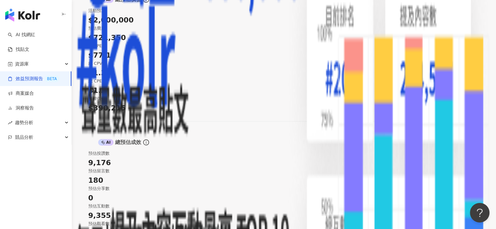
drag, startPoint x: 100, startPoint y: 131, endPoint x: 434, endPoint y: 181, distance: 337.7
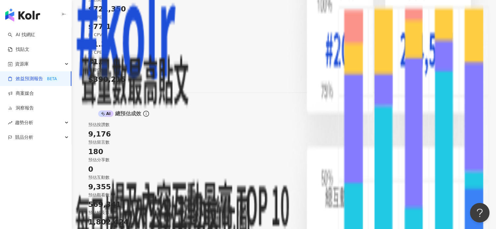
scroll to position [261, 0]
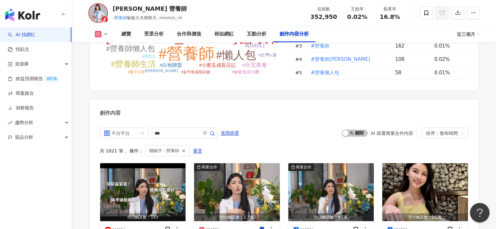
scroll to position [1994, 0]
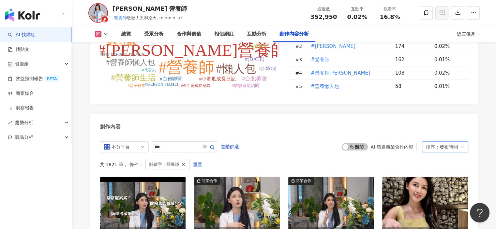
click at [465, 142] on div "排序：發布時間" at bounding box center [445, 147] width 46 height 11
click at [445, 143] on div "觀看數" at bounding box center [445, 144] width 36 height 7
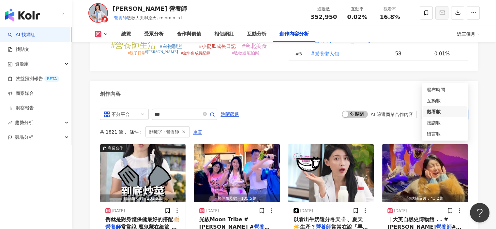
click at [457, 109] on div "排序： 觀看數" at bounding box center [442, 114] width 33 height 10
click at [439, 125] on div "按讚數" at bounding box center [445, 122] width 36 height 7
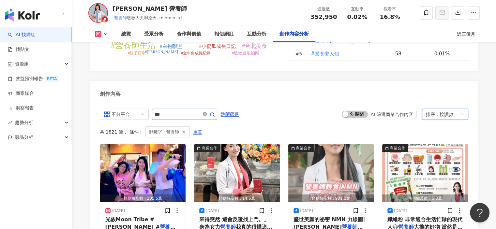
click at [207, 112] on icon "close-circle" at bounding box center [205, 114] width 4 height 4
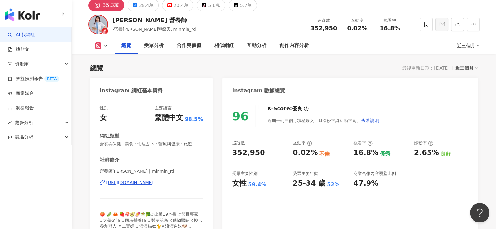
scroll to position [33, 0]
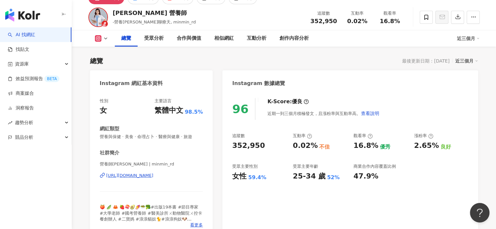
click at [478, 38] on icon at bounding box center [478, 38] width 3 height 3
click at [475, 66] on link "近六個月" at bounding box center [471, 65] width 18 height 7
drag, startPoint x: 99, startPoint y: 79, endPoint x: 193, endPoint y: 95, distance: 96.3
click at [193, 95] on div "Instagram 網紅基本資料 性別 女 主要語言 繁體中文 98.5% 網紅類型 營養與保健 · 美食 · 命理占卜 · 醫療與健康 · 旅遊 社群簡介 …" at bounding box center [151, 154] width 123 height 168
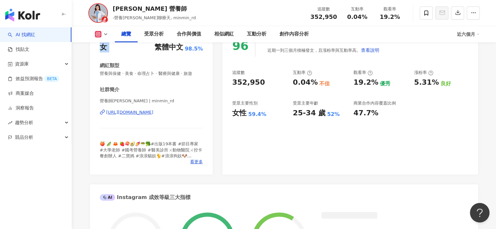
scroll to position [98, 0]
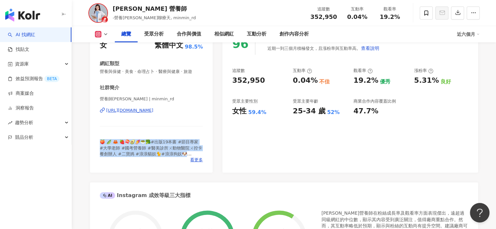
drag, startPoint x: 185, startPoint y: 154, endPoint x: 106, endPoint y: 138, distance: 80.5
click at [99, 142] on div "性別 女 主要語言 繁體中文 98.5% 網紅類型 營養與保健 · 美食 · 命理占卜 · 醫療與健康 · 旅遊 社群簡介 營養師高敏敏 | minmin_r…" at bounding box center [151, 99] width 123 height 146
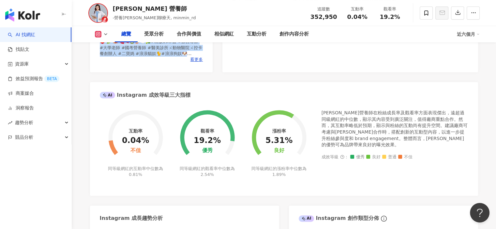
scroll to position [228, 0]
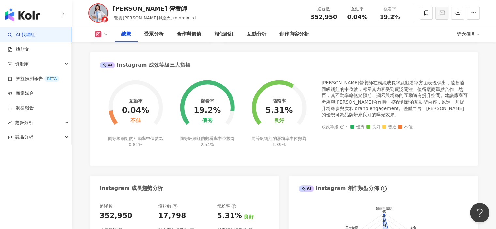
click at [97, 54] on div "AI Instagram 成效等級三大指標" at bounding box center [284, 62] width 388 height 21
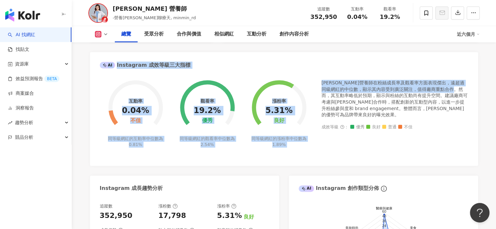
drag, startPoint x: 97, startPoint y: 54, endPoint x: 286, endPoint y: 96, distance: 193.6
click at [322, 98] on div "AI Instagram 成效等級三大指標 互動率 0.04% 不佳 同等級網紅的互動率中位數為 0.81% 觀看率 19.2% 優秀 同等級網紅的觀看率中位…" at bounding box center [284, 109] width 388 height 114
click at [102, 84] on foreignobject at bounding box center [136, 104] width 72 height 64
click at [104, 79] on foreignobject at bounding box center [136, 104] width 72 height 64
click at [202, 71] on div "AI Instagram 成效等級三大指標" at bounding box center [284, 62] width 388 height 21
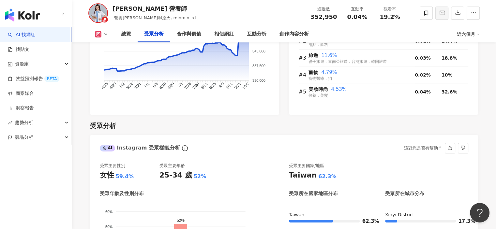
scroll to position [555, 0]
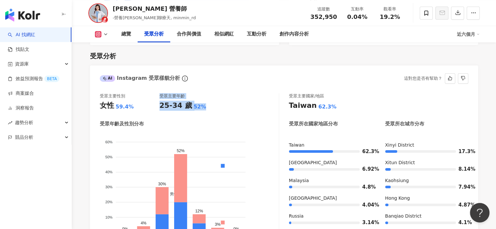
drag, startPoint x: 158, startPoint y: 107, endPoint x: 200, endPoint y: 111, distance: 42.6
click at [200, 111] on div "受眾主要性別 女性 59.4% 受眾主要年齡 25-34 歲 52% 受眾年齡及性別分布 男性 女性 60% 60% 50% 50% 40% 40% 30% …" at bounding box center [189, 170] width 179 height 155
click at [205, 109] on div "25-34 歲 52%" at bounding box center [190, 106] width 60 height 10
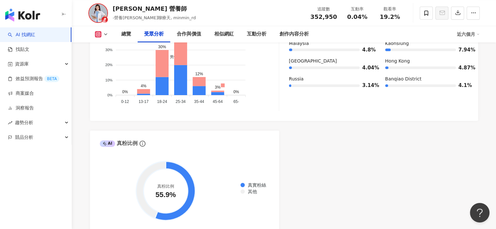
scroll to position [718, 0]
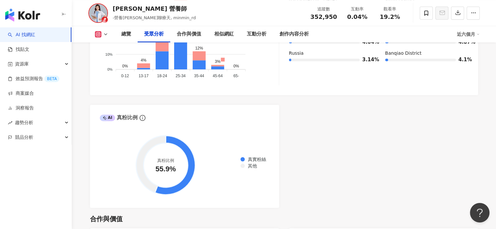
click at [347, 144] on div "AI Instagram 受眾樣貌分析 受眾主要性別 女性 59.4% 受眾主要年齡 25-34 歲 52% 受眾年齡及性別分布 男性 女性 60% 60% …" at bounding box center [284, 55] width 388 height 306
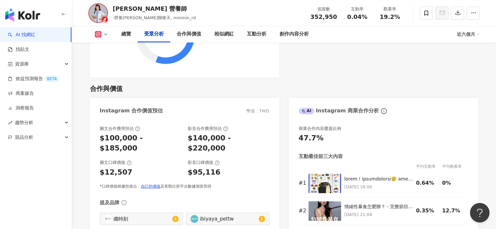
click at [338, 80] on div "合作與價值 Instagram 合作價值預估 幣值：TWD 圖文合作費用預估 $100,000 - $185,000 影音合作費用預估 $140,000 - …" at bounding box center [284, 170] width 388 height 185
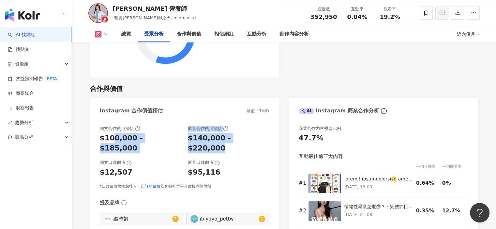
drag, startPoint x: 259, startPoint y: 140, endPoint x: 111, endPoint y: 142, distance: 148.1
click at [111, 142] on div "圖文合作費用預估 $100,000 - $185,000 影音合作費用預估 $140,000 - $220,000" at bounding box center [185, 140] width 170 height 28
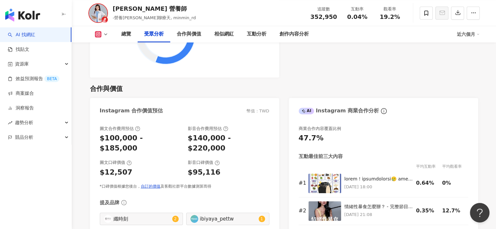
click at [184, 114] on div "Instagram 合作價值預估 幣值：TWD" at bounding box center [184, 108] width 189 height 21
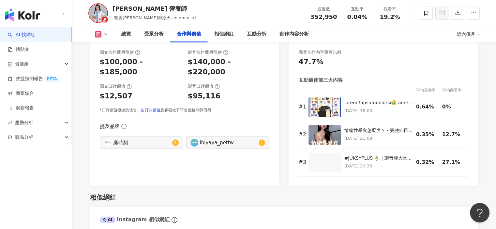
scroll to position [913, 0]
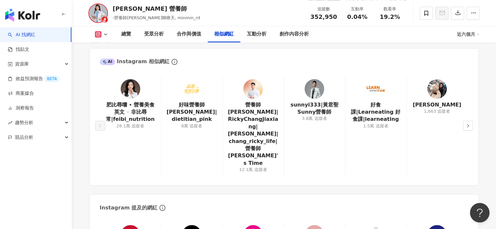
scroll to position [1076, 0]
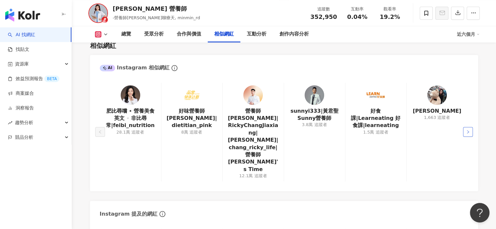
click at [468, 130] on icon "right" at bounding box center [468, 132] width 4 height 4
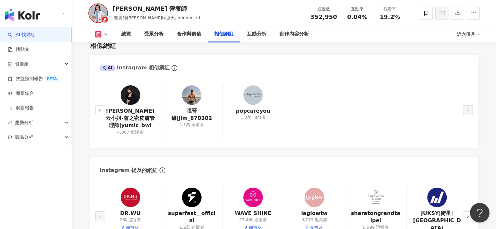
click at [484, 125] on div "總覽 最後更新日期：2025/10/8 近六個月 Instagram 網紅基本資料 性別 女 主要語言 繁體中文 98.5% 網紅類型 營養與保健 · 美食 …" at bounding box center [284, 217] width 418 height 2428
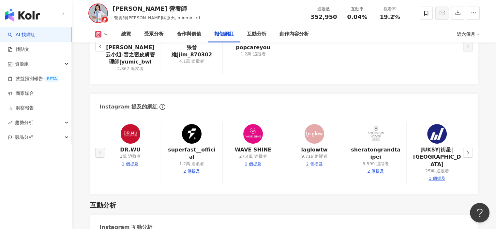
scroll to position [1142, 0]
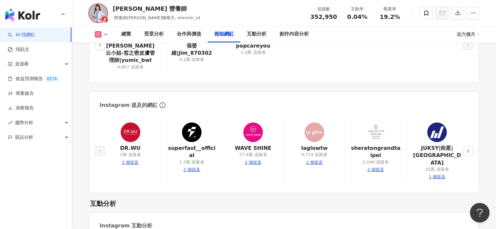
click at [486, 114] on div "總覽 最後更新日期：2025/10/8 近六個月 Instagram 網紅基本資料 性別 女 主要語言 繁體中文 98.5% 網紅類型 營養與保健 · 美食 …" at bounding box center [284, 152] width 418 height 2428
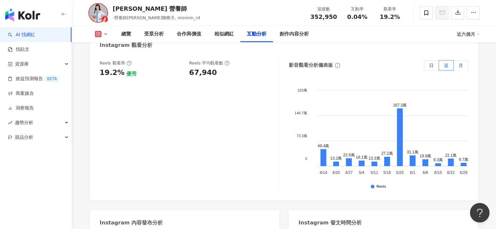
scroll to position [1501, 0]
click at [459, 63] on span "月" at bounding box center [461, 65] width 5 height 5
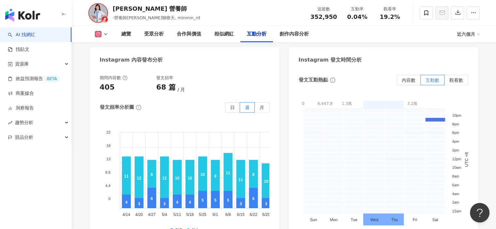
scroll to position [1664, 0]
click at [457, 77] on span "觀看數" at bounding box center [457, 79] width 14 height 5
click at [410, 77] on span "內容數" at bounding box center [409, 79] width 14 height 5
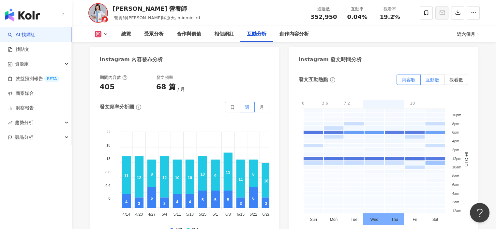
click at [435, 77] on span "互動數" at bounding box center [433, 79] width 14 height 5
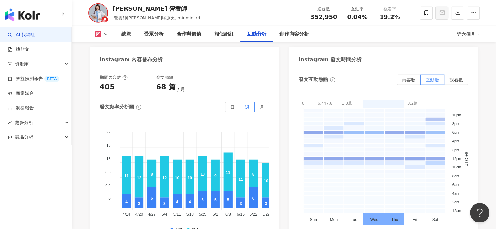
click at [460, 77] on span "觀看數" at bounding box center [457, 79] width 14 height 5
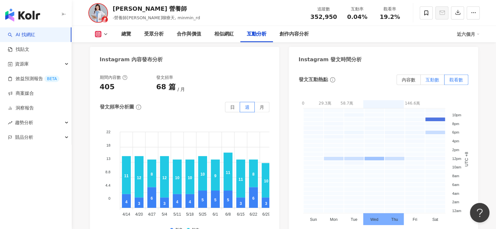
click at [432, 77] on span "互動數" at bounding box center [433, 79] width 14 height 5
click at [408, 77] on span "內容數" at bounding box center [409, 79] width 14 height 5
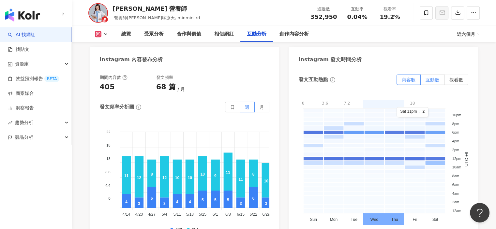
click at [434, 77] on span "互動數" at bounding box center [433, 79] width 14 height 5
click at [459, 77] on span "觀看數" at bounding box center [457, 79] width 14 height 5
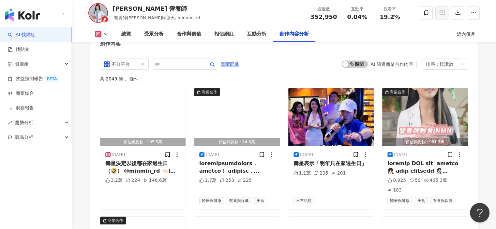
scroll to position [1990, 0]
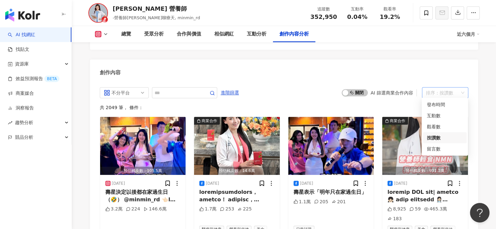
click at [461, 92] on span "排序： 按讚數" at bounding box center [445, 93] width 38 height 10
click at [432, 127] on div "觀看數" at bounding box center [445, 126] width 36 height 7
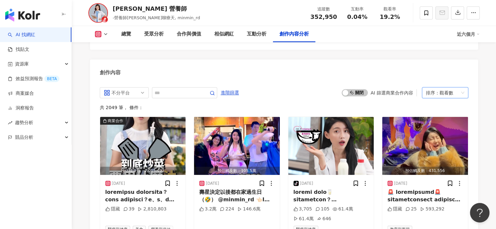
scroll to position [2005, 0]
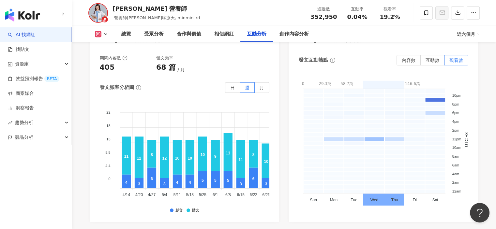
scroll to position [1679, 0]
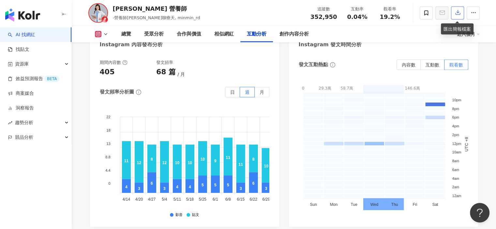
click at [459, 14] on icon "button" at bounding box center [458, 12] width 6 height 6
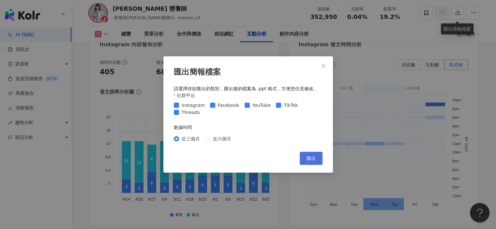
click at [316, 157] on button "匯出" at bounding box center [311, 158] width 23 height 13
click at [323, 66] on icon "close" at bounding box center [324, 66] width 4 height 4
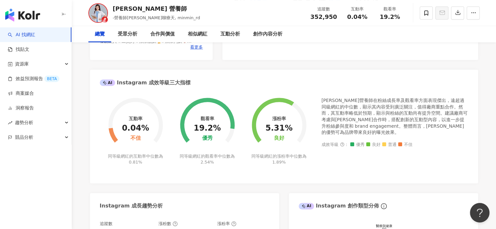
scroll to position [0, 0]
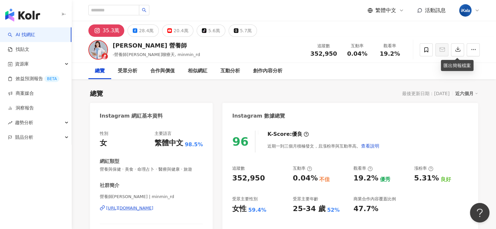
click at [479, 11] on icon at bounding box center [477, 10] width 5 height 5
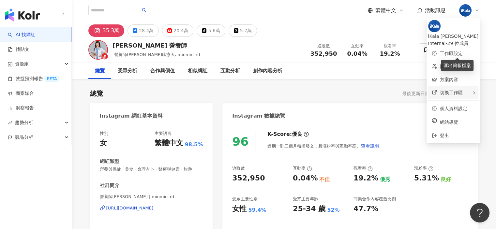
click at [458, 88] on div "切換工作區" at bounding box center [453, 92] width 51 height 13
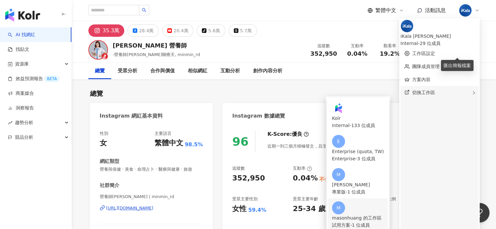
click at [380, 222] on div "試用方案 - 1 位成員" at bounding box center [358, 225] width 52 height 7
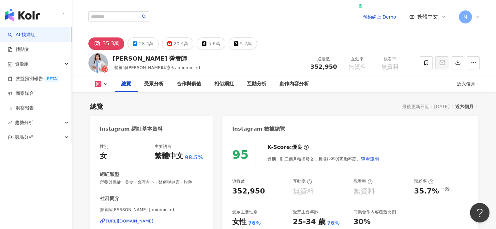
scroll to position [33, 0]
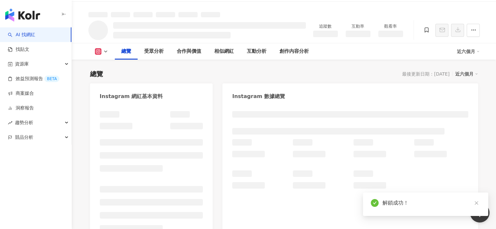
scroll to position [39, 0]
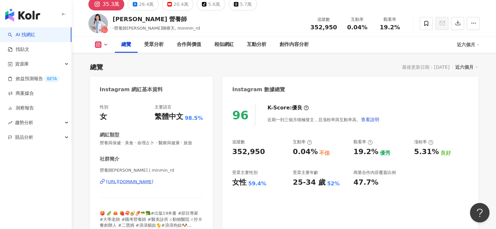
scroll to position [2013, 0]
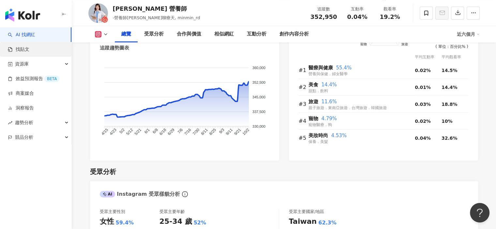
scroll to position [154, 0]
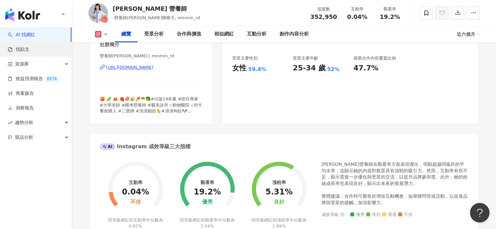
click at [29, 50] on link "找貼文" at bounding box center [19, 49] width 22 height 7
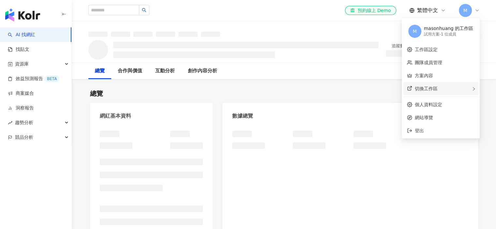
click at [445, 89] on div "切換工作區" at bounding box center [440, 88] width 75 height 13
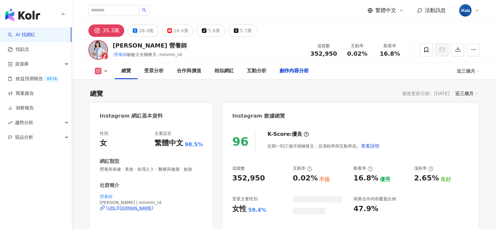
scroll to position [1696, 0]
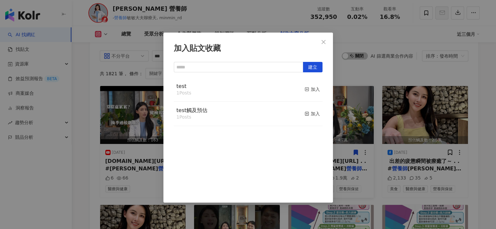
scroll to position [2027, 0]
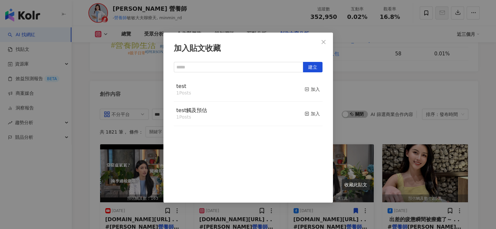
click at [223, 94] on div "test 1 Posts 加入" at bounding box center [248, 90] width 149 height 24
click at [310, 91] on div "加入" at bounding box center [312, 89] width 15 height 7
click at [324, 41] on icon "close" at bounding box center [324, 42] width 4 height 4
